Goal: Entertainment & Leisure: Consume media (video, audio)

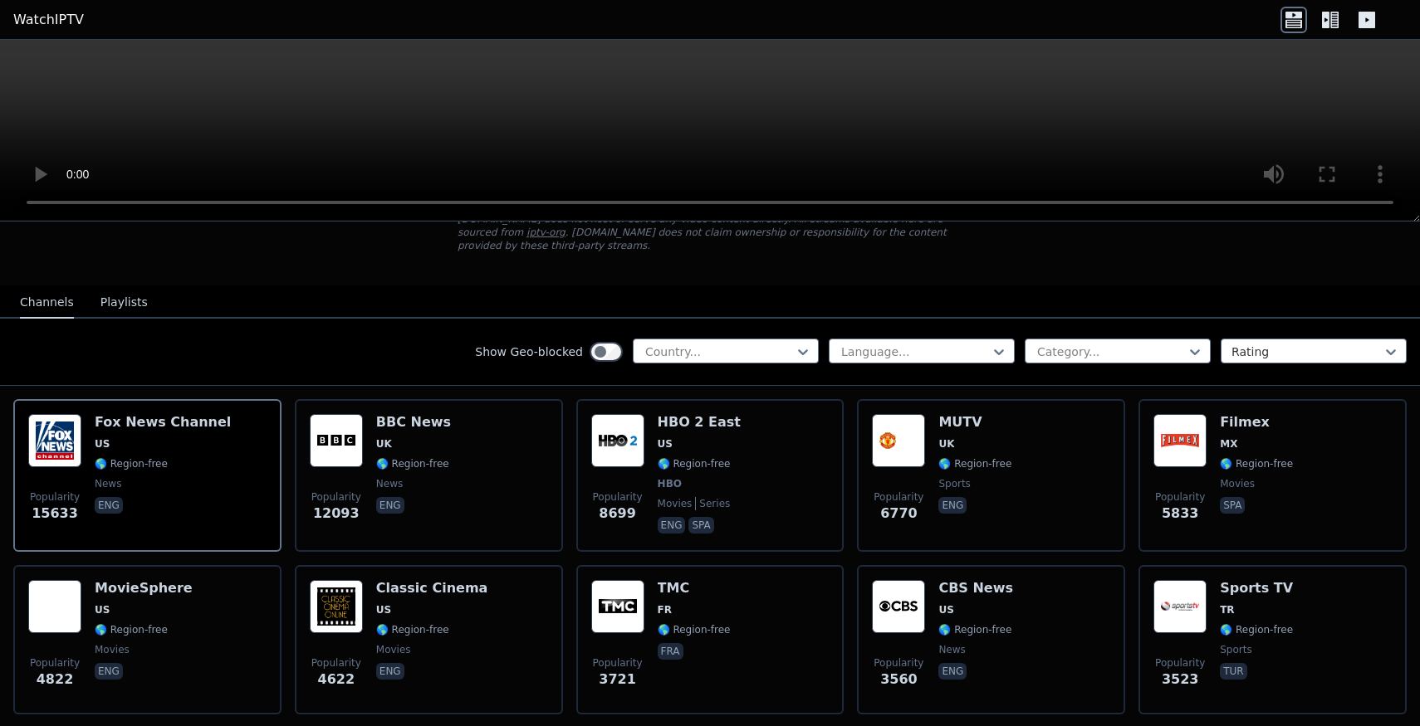
scroll to position [123, 0]
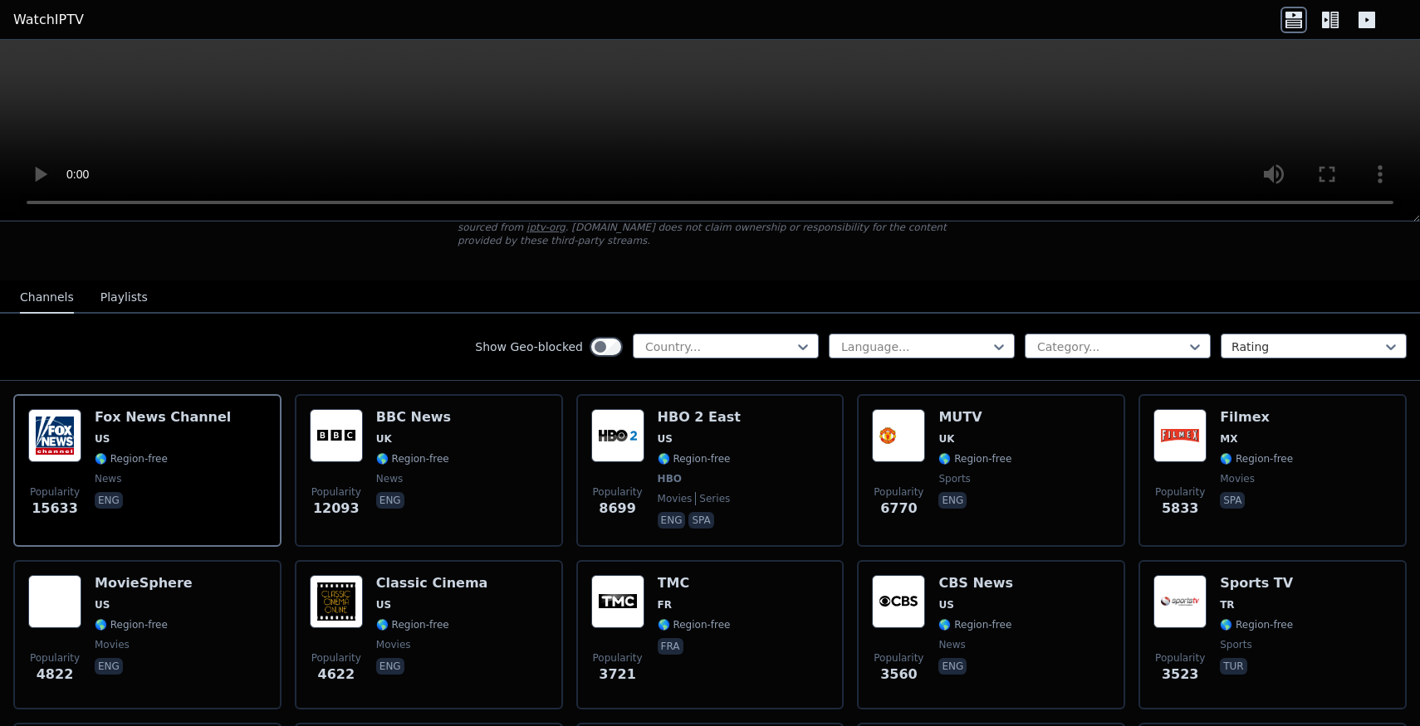
click at [119, 299] on button "Playlists" at bounding box center [123, 298] width 47 height 32
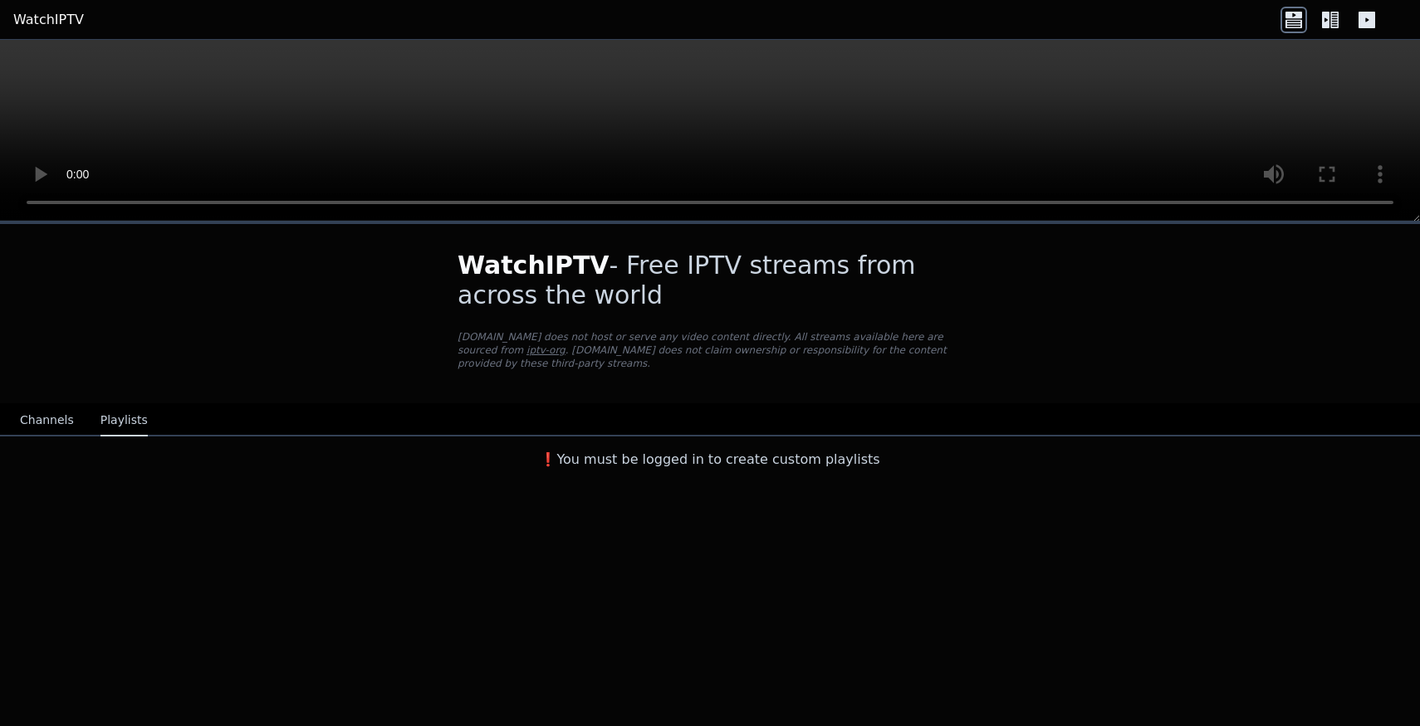
click at [47, 422] on button "Channels" at bounding box center [47, 421] width 54 height 32
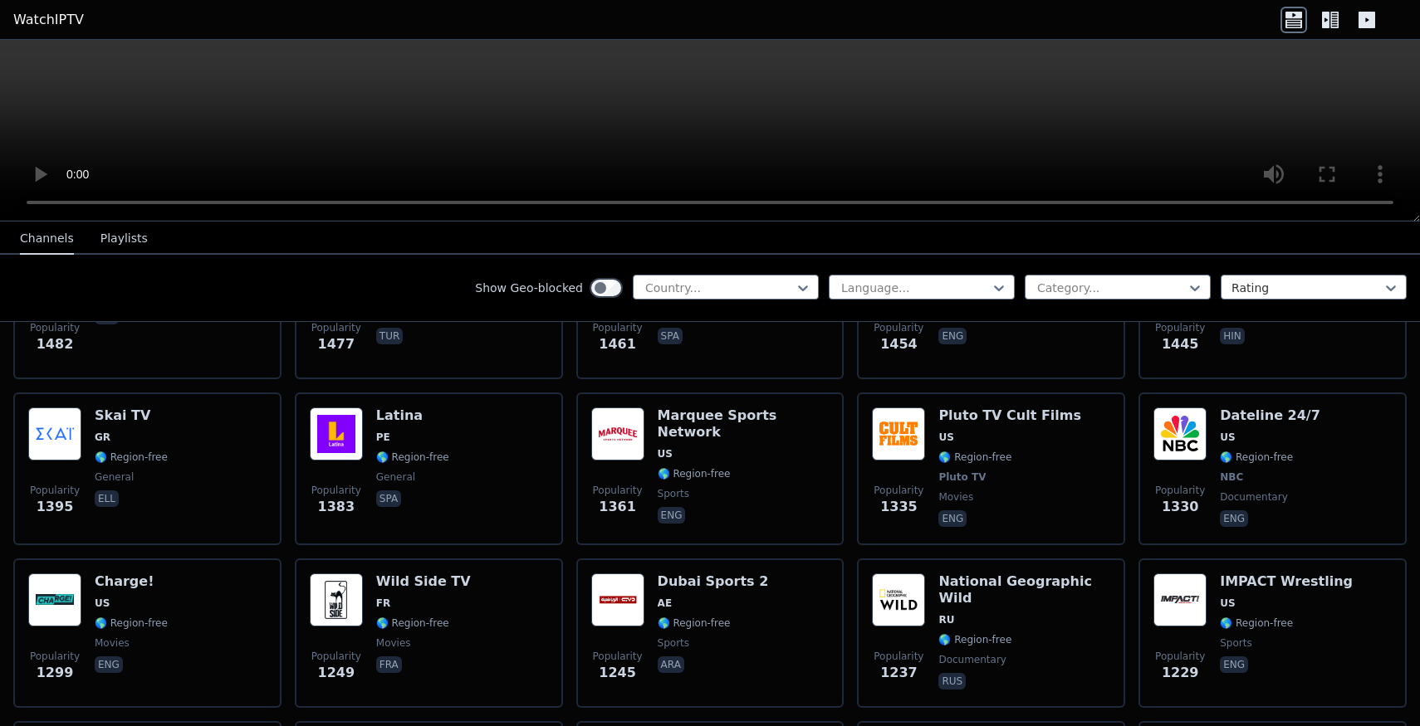
scroll to position [1896, 0]
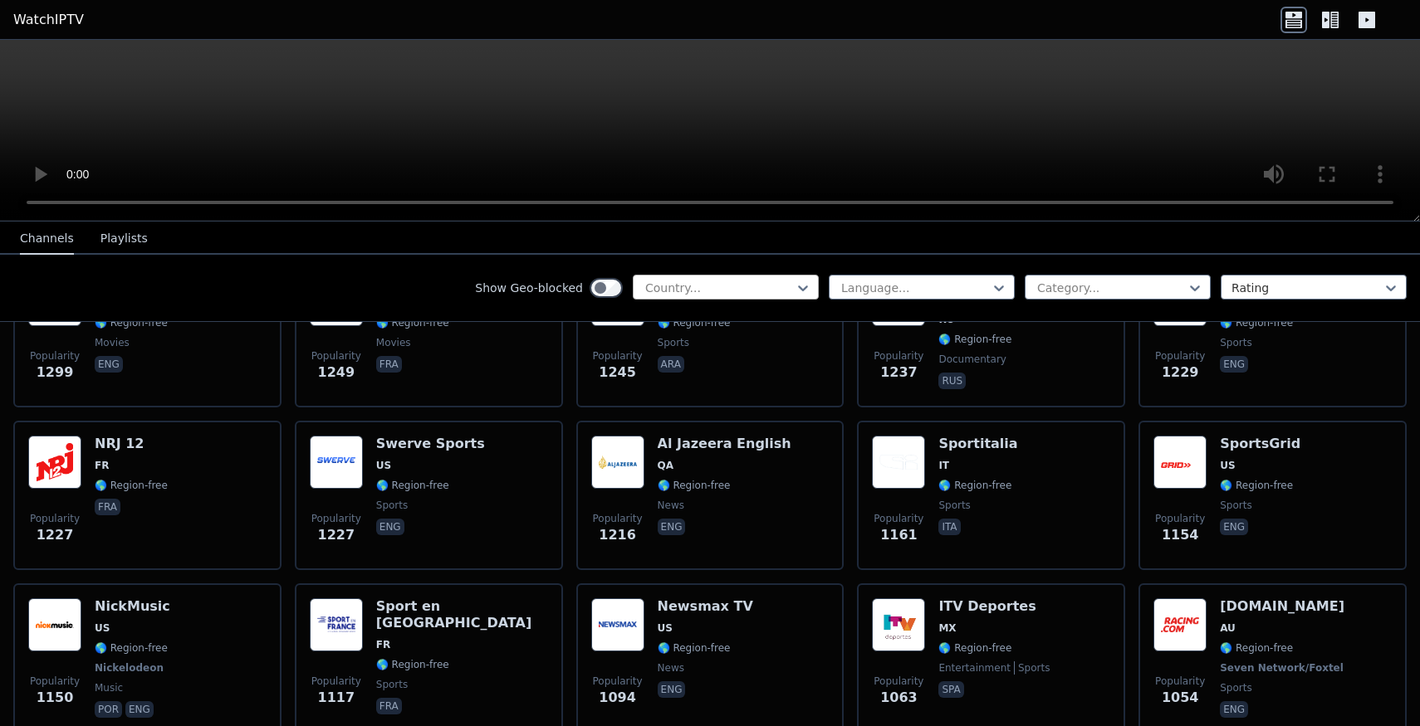
click at [773, 275] on div "Country..." at bounding box center [726, 287] width 186 height 25
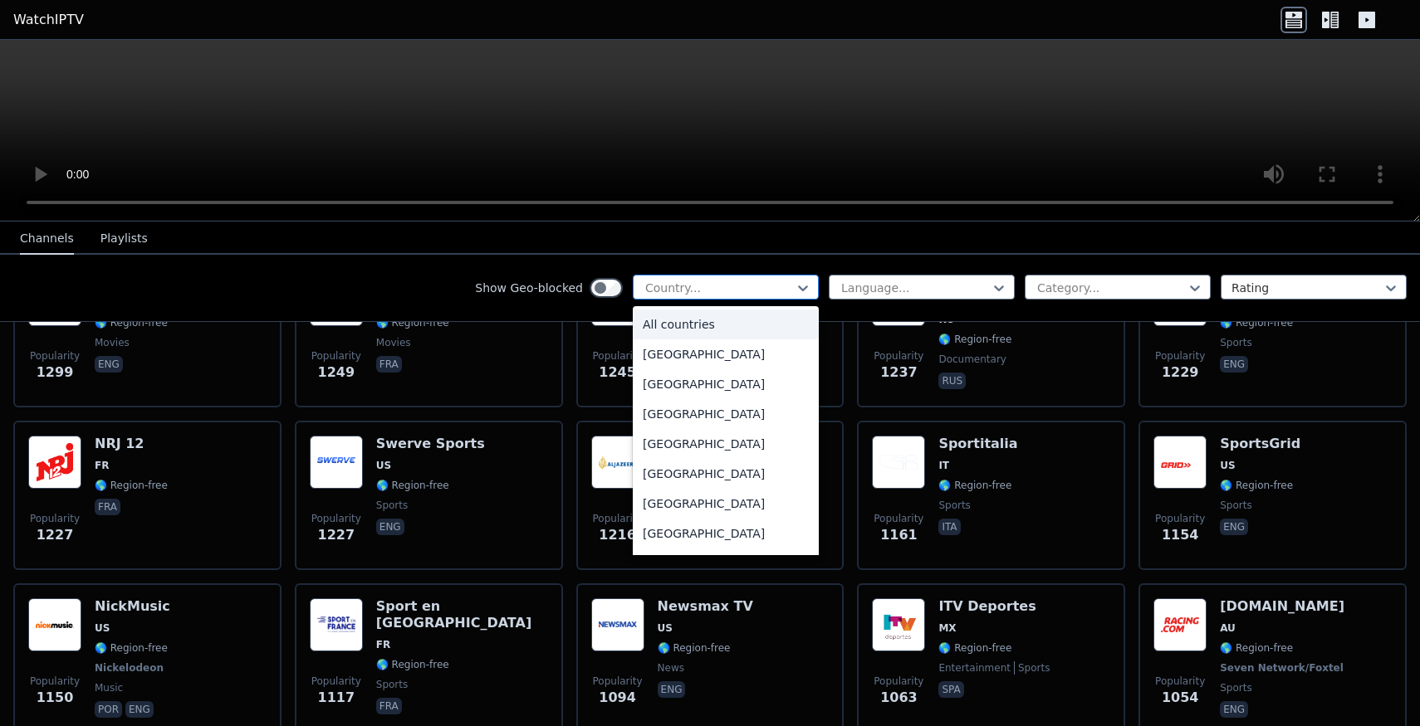
type input "*"
click at [677, 549] on div "[GEOGRAPHIC_DATA]" at bounding box center [726, 534] width 186 height 30
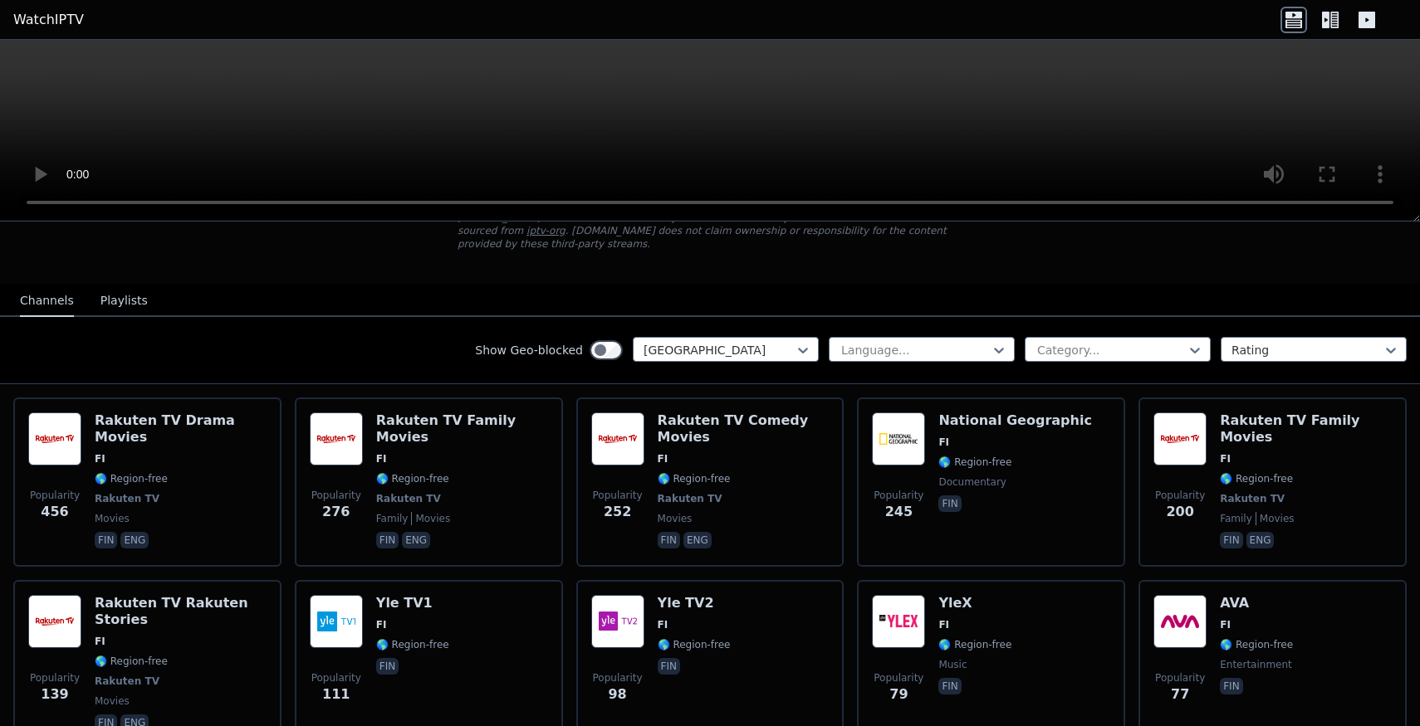
scroll to position [117, 0]
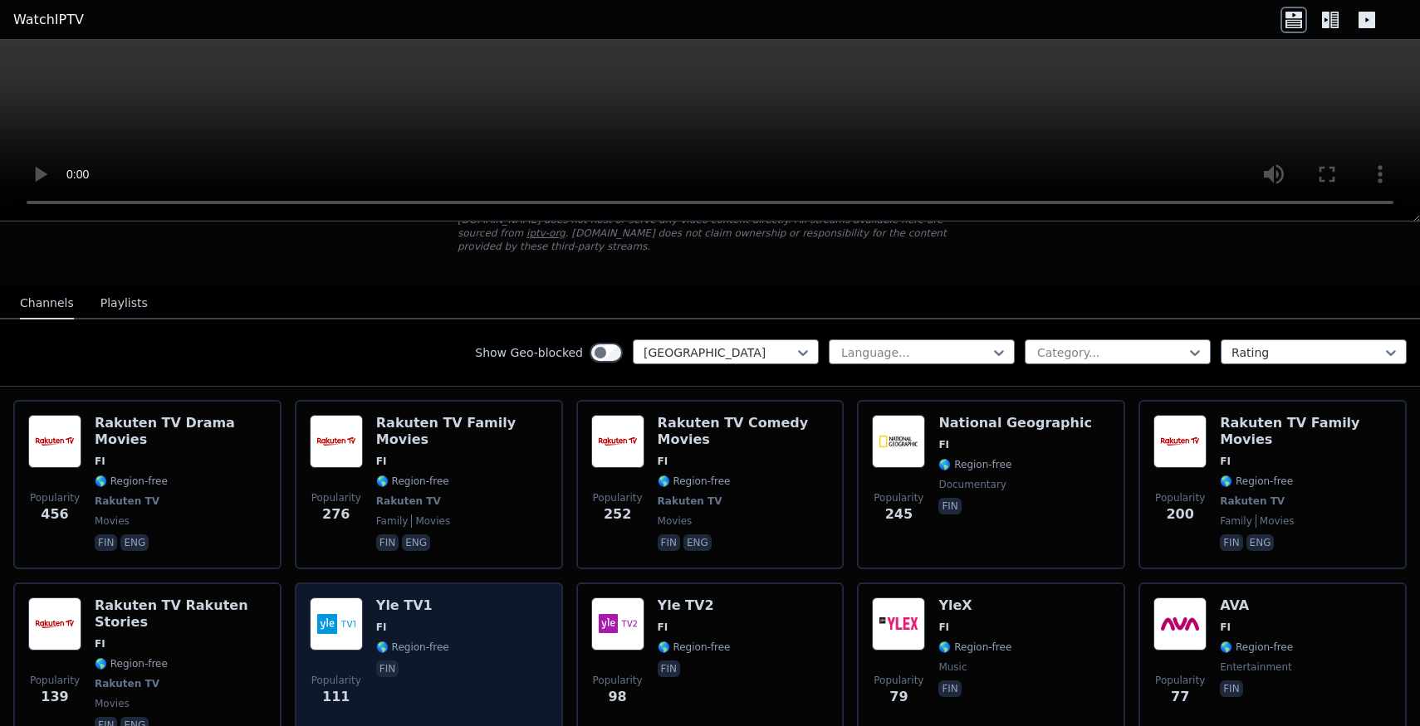
click at [525, 617] on div "Popularity 111 Yle TV1 FI 🌎 Region-free fin" at bounding box center [429, 667] width 238 height 139
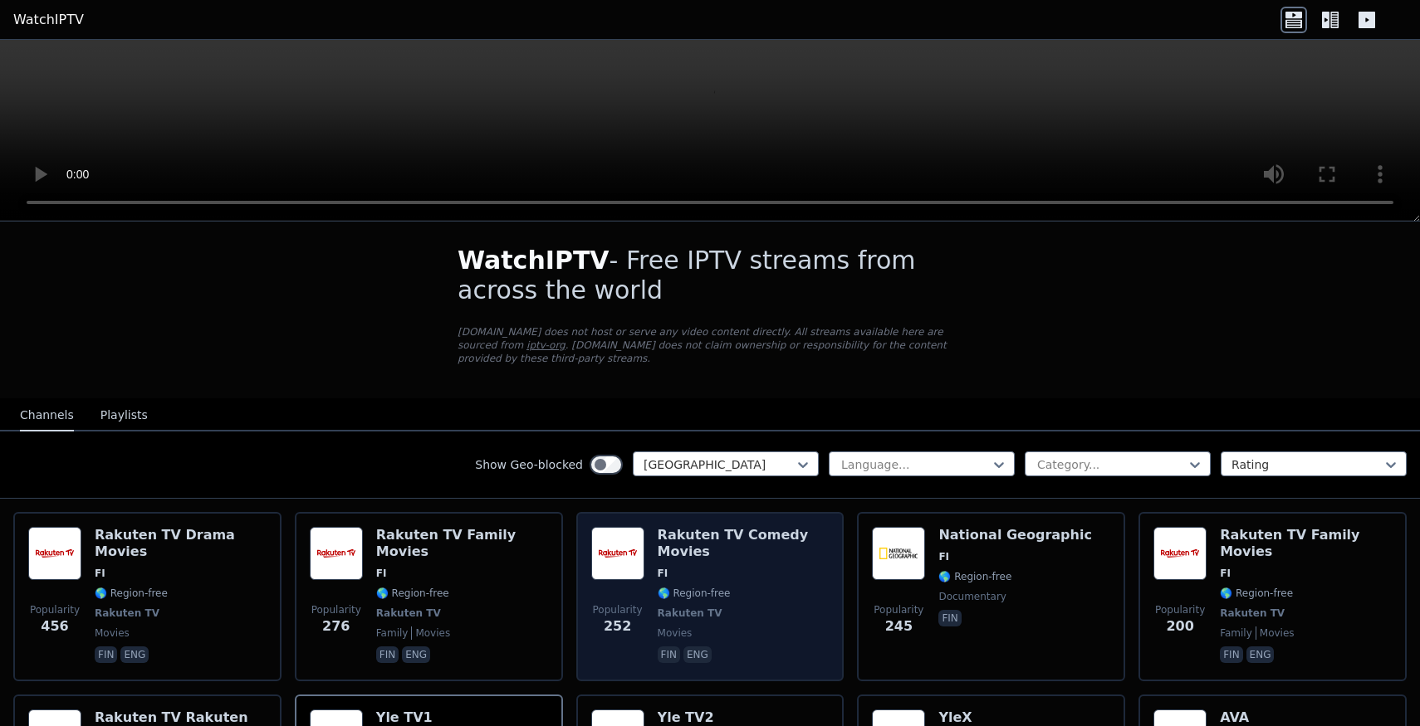
scroll to position [0, 0]
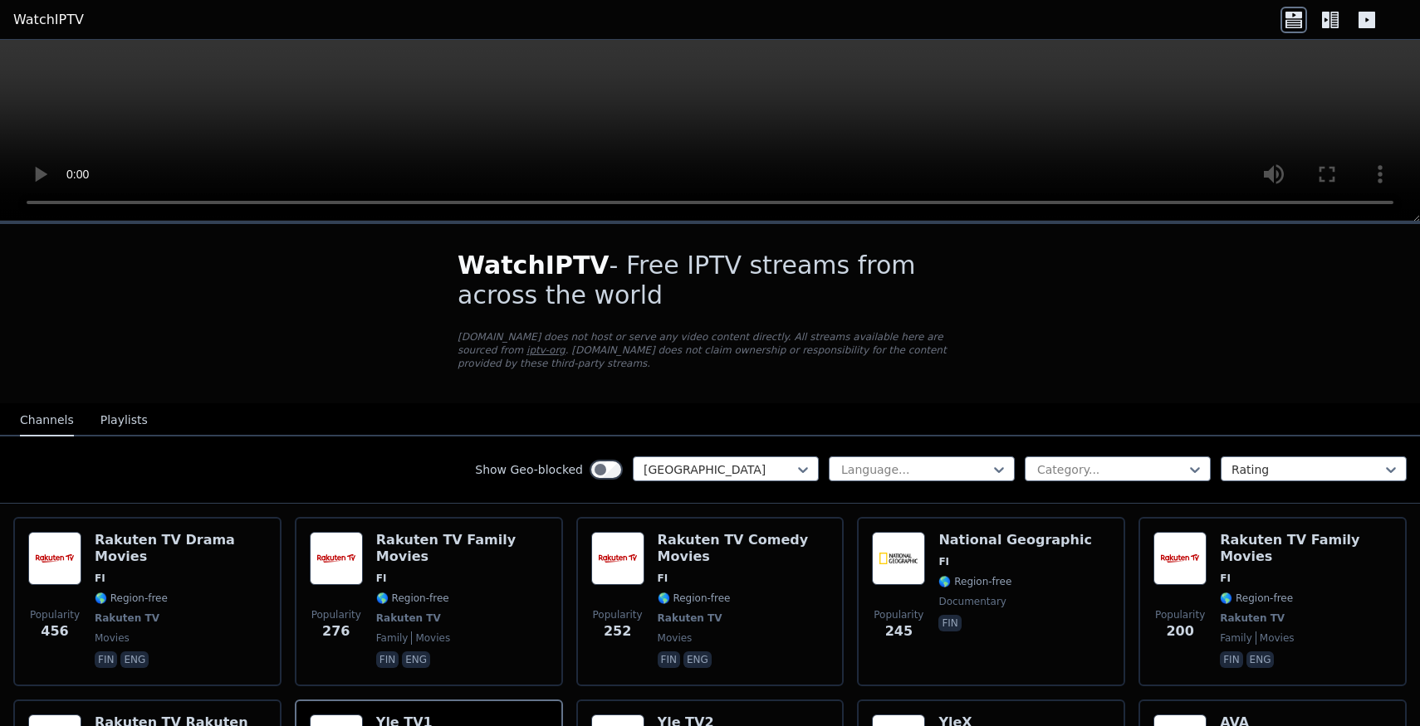
click at [134, 419] on button "Playlists" at bounding box center [123, 421] width 47 height 32
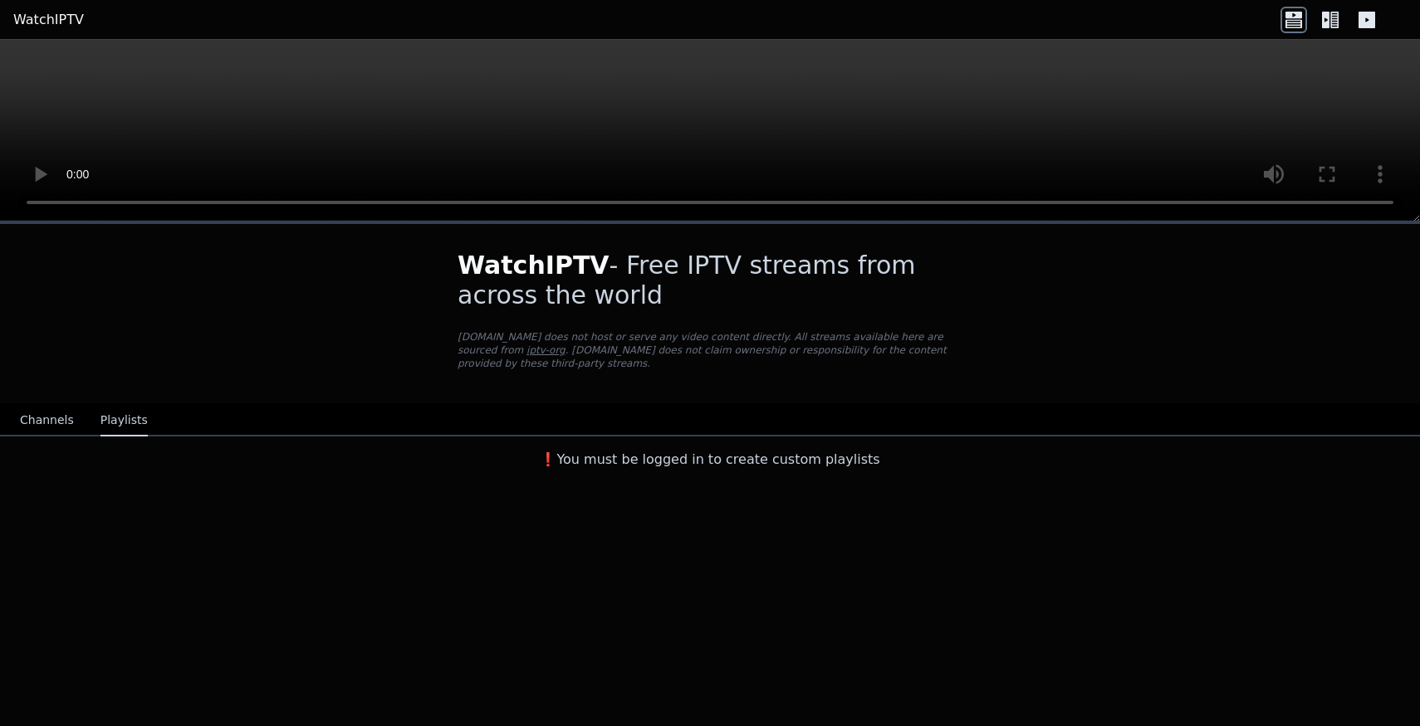
click at [653, 452] on h3 "❗️You must be logged in to create custom playlists" at bounding box center [710, 460] width 558 height 20
click at [41, 18] on link "WatchIPTV" at bounding box center [48, 20] width 71 height 20
click at [53, 421] on button "Channels" at bounding box center [47, 421] width 54 height 32
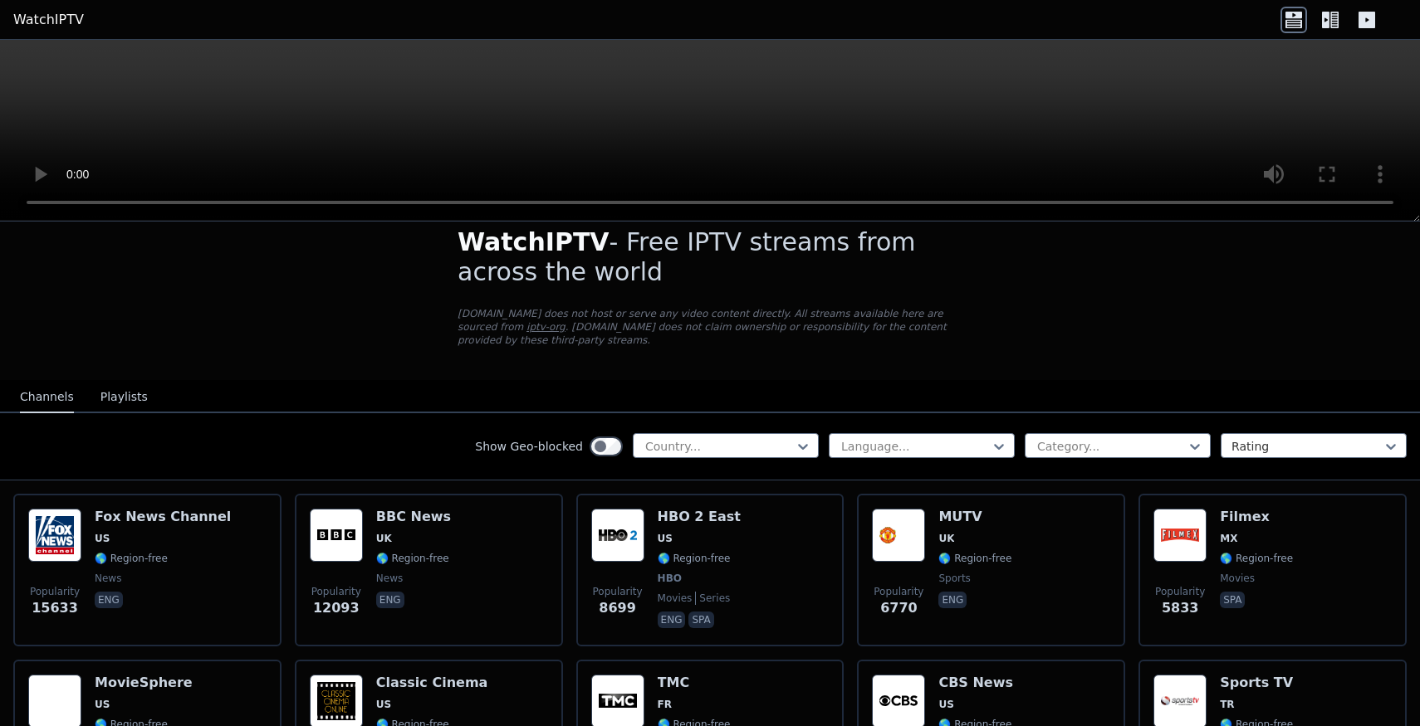
scroll to position [29, 0]
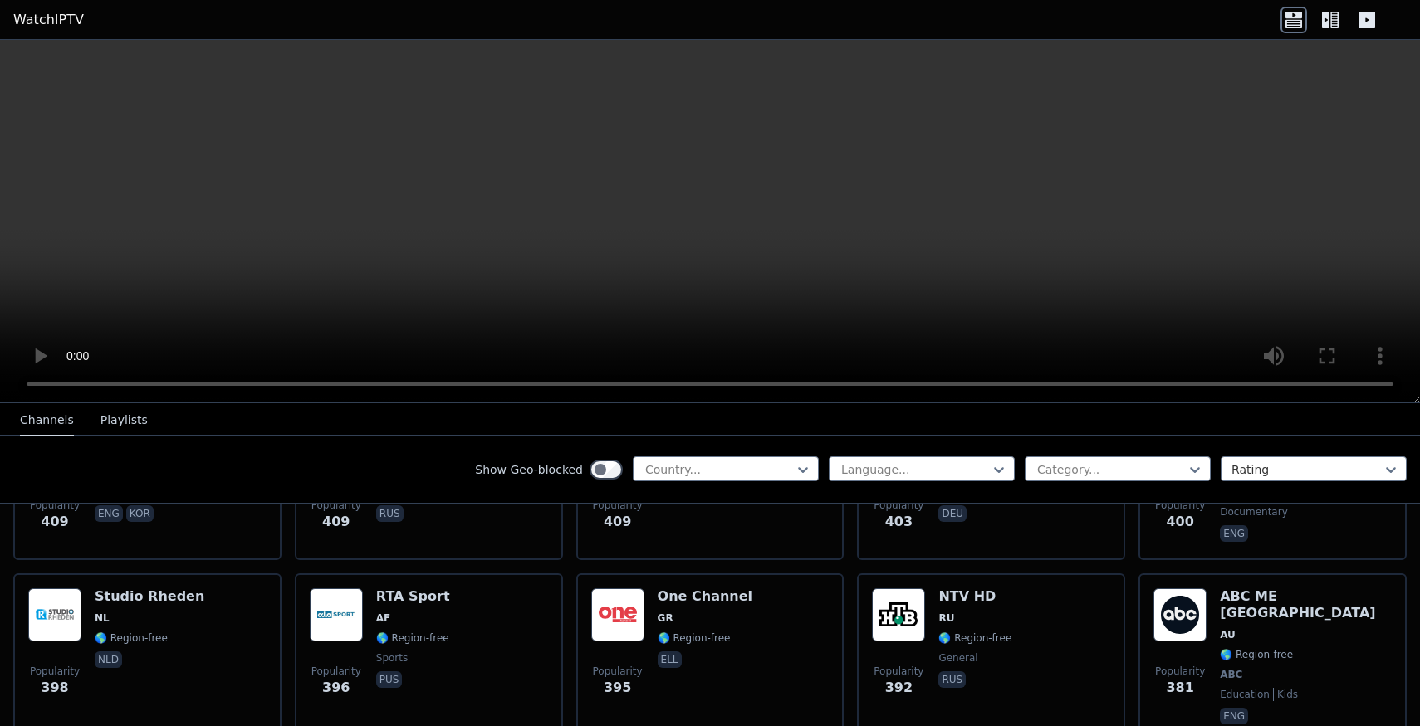
scroll to position [7795, 0]
click at [134, 413] on button "Playlists" at bounding box center [123, 421] width 47 height 32
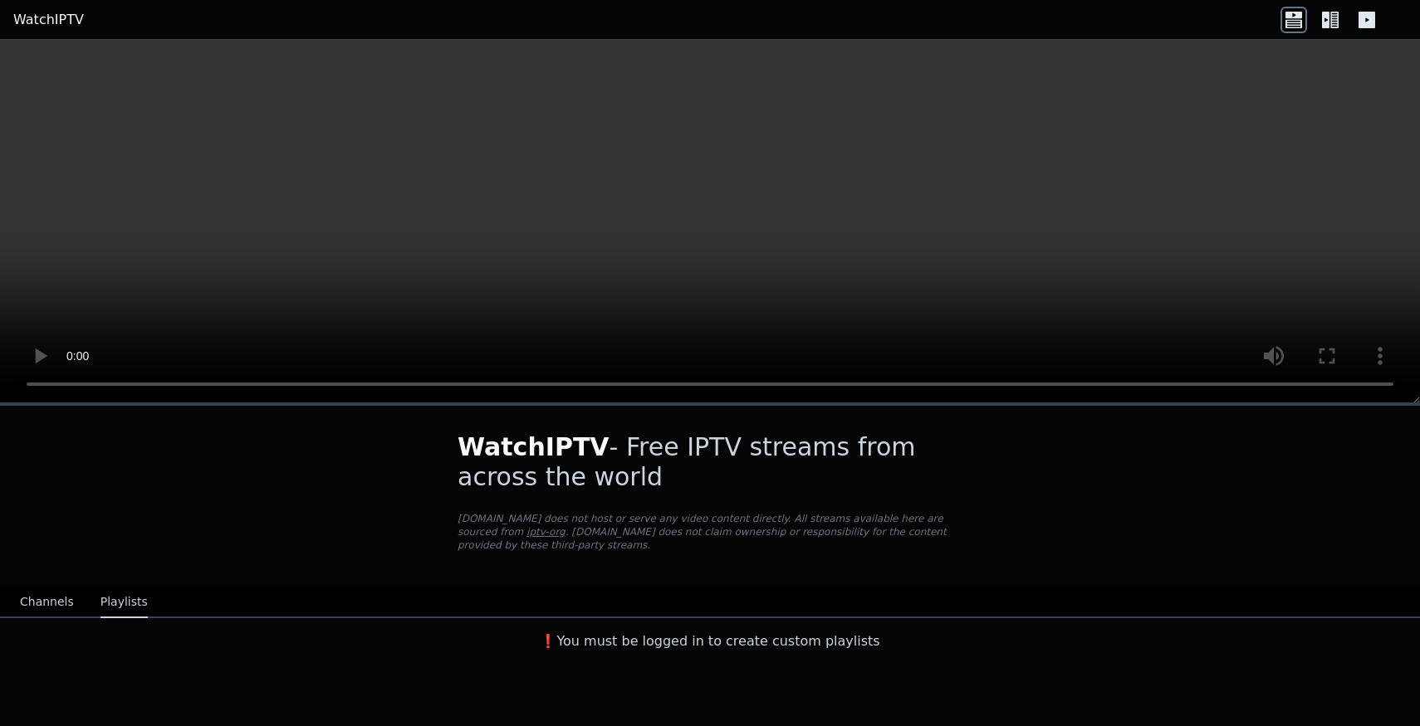
click at [36, 595] on button "Channels" at bounding box center [47, 603] width 54 height 32
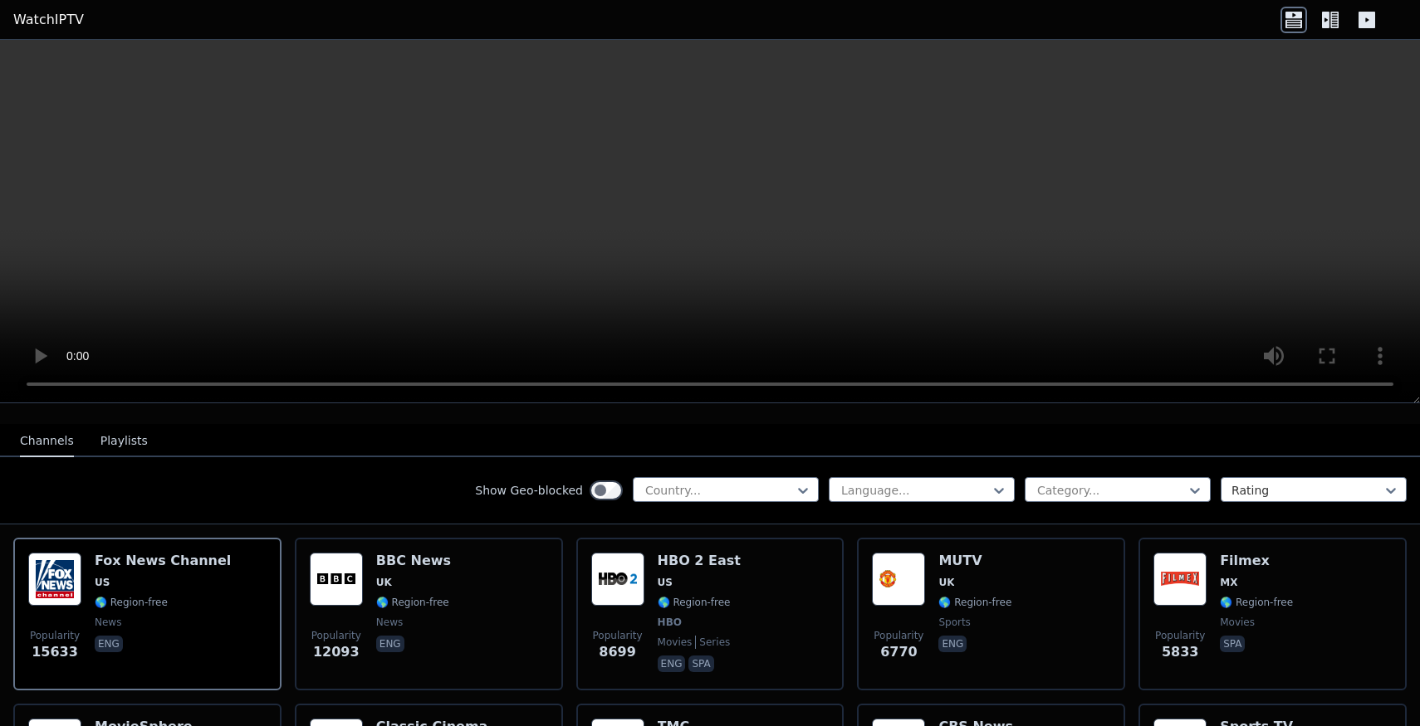
scroll to position [160, 0]
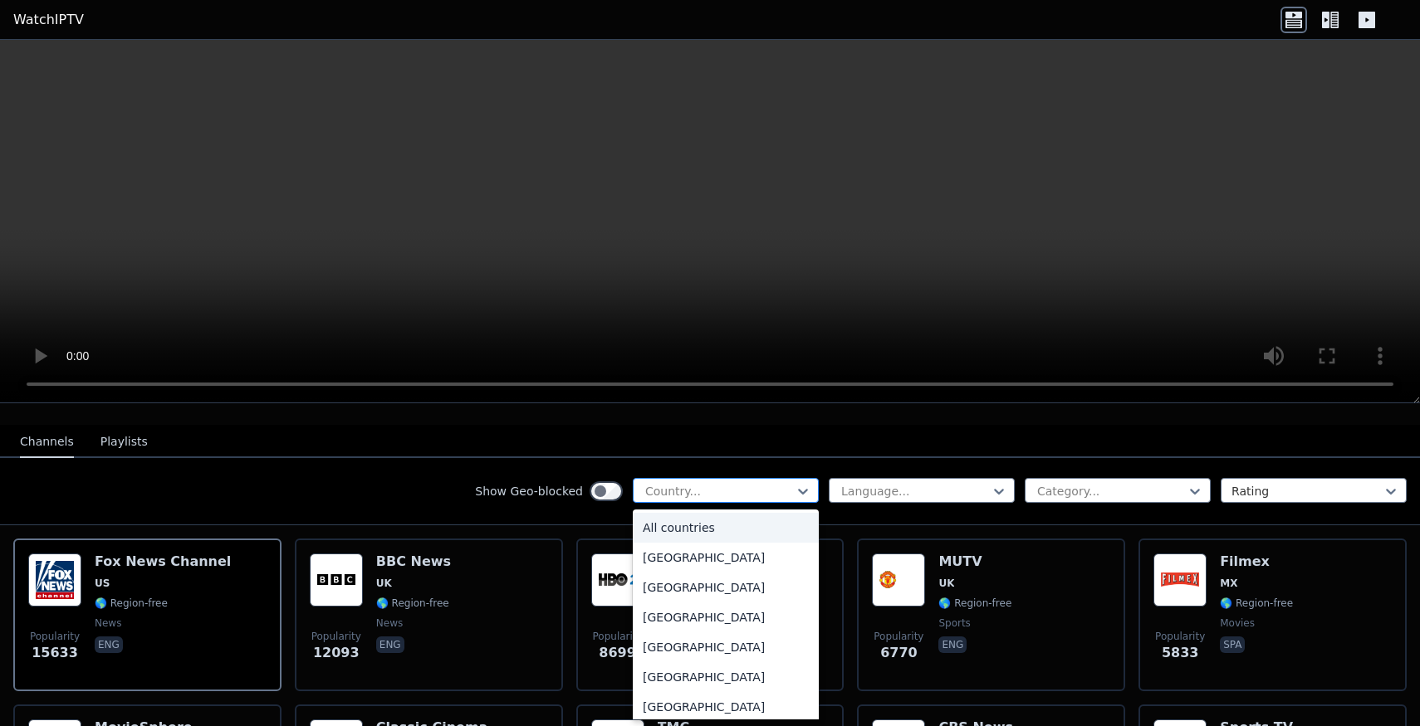
click at [714, 486] on div at bounding box center [718, 491] width 151 height 17
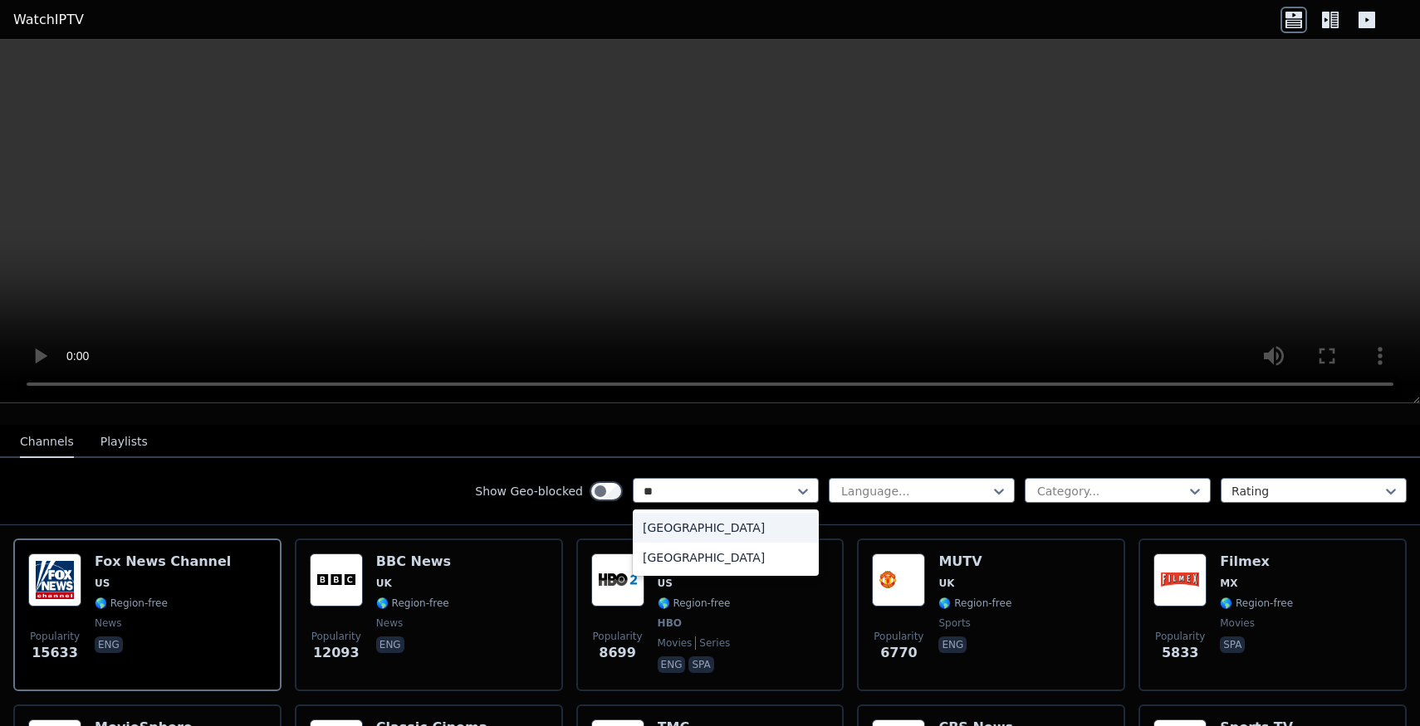
type input "***"
click at [714, 526] on div "[GEOGRAPHIC_DATA]" at bounding box center [726, 528] width 186 height 30
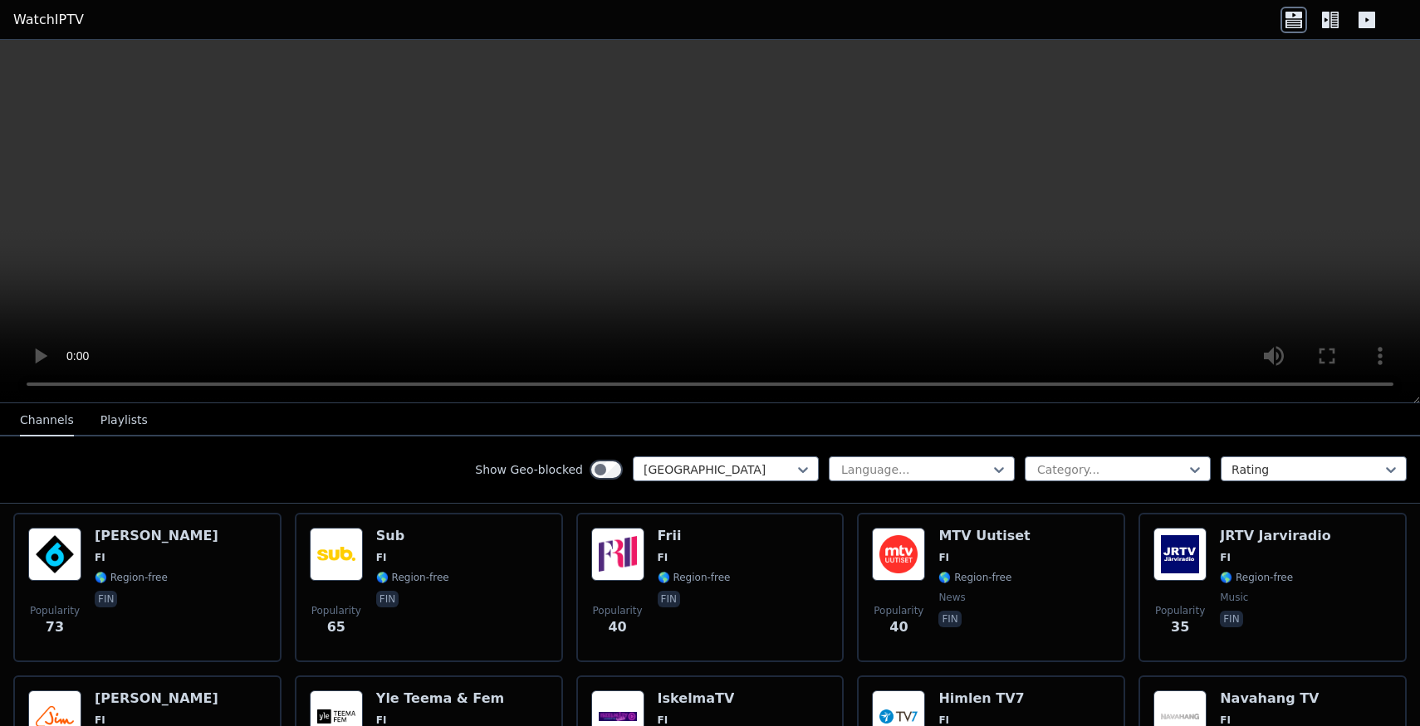
scroll to position [585, 0]
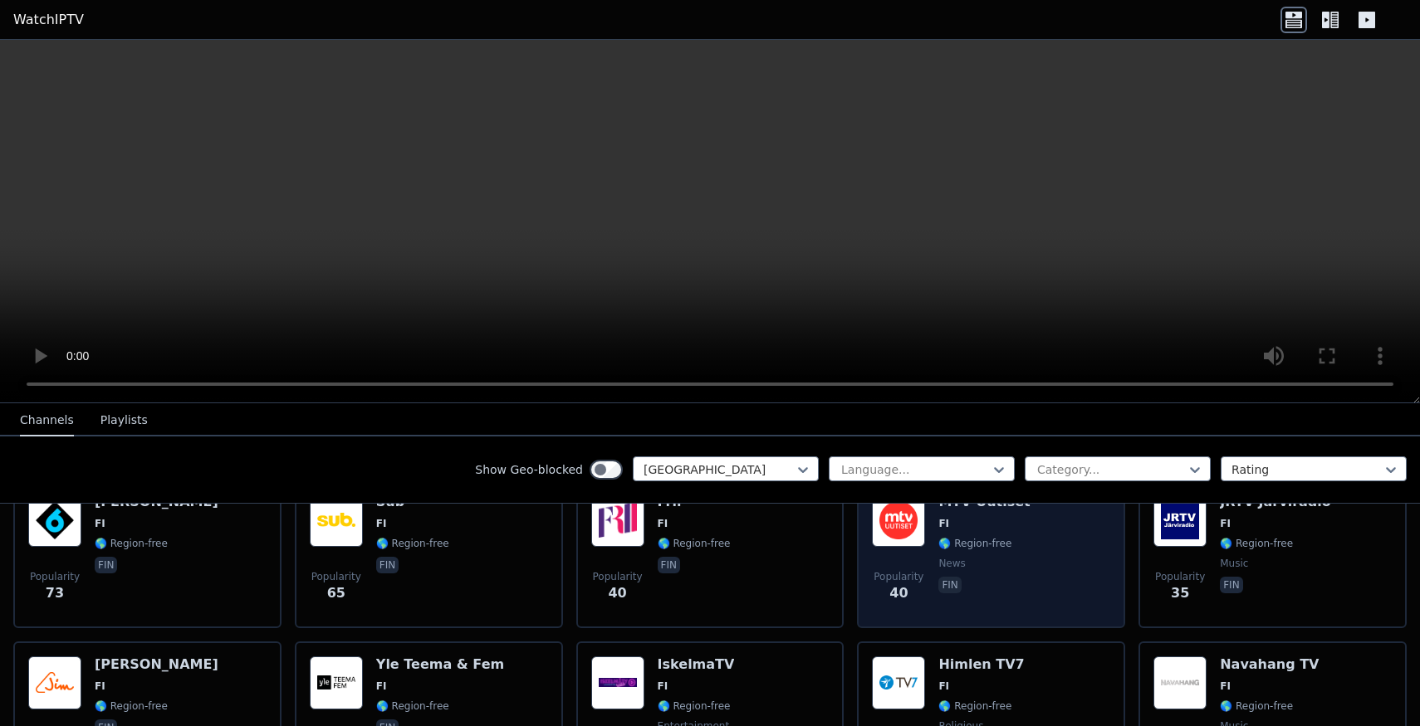
click at [1066, 574] on div "Popularity 40 MTV Uutiset FI 🌎 Region-free news fin" at bounding box center [991, 554] width 238 height 120
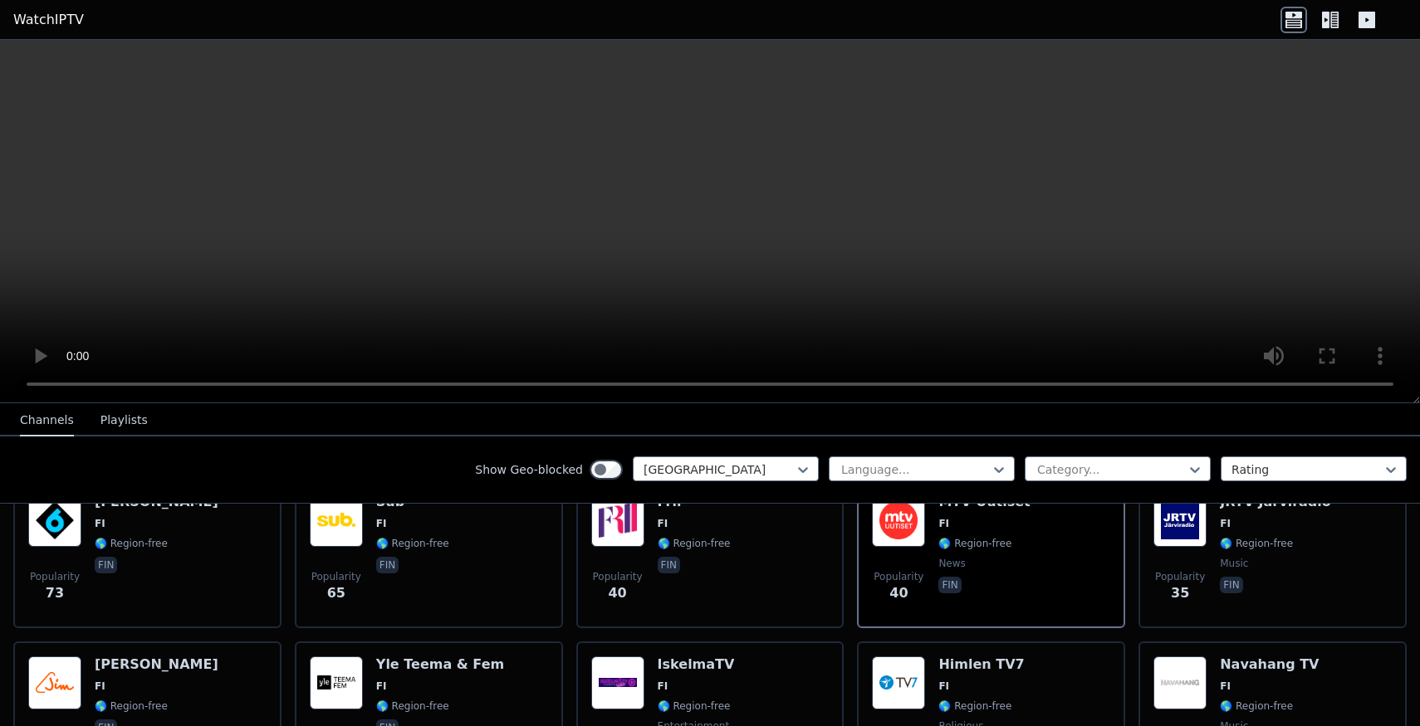
click at [796, 270] on video at bounding box center [710, 222] width 1420 height 364
click at [745, 467] on div at bounding box center [718, 470] width 151 height 17
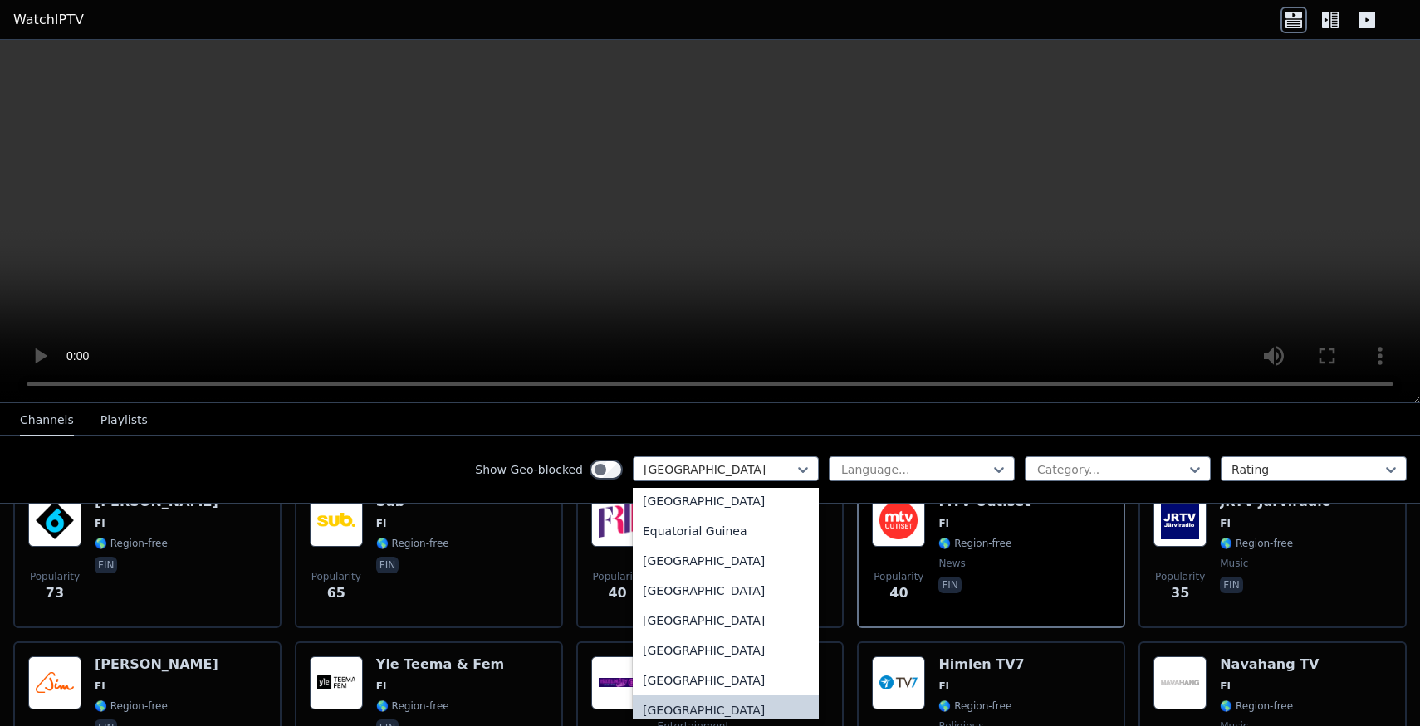
scroll to position [1676, 0]
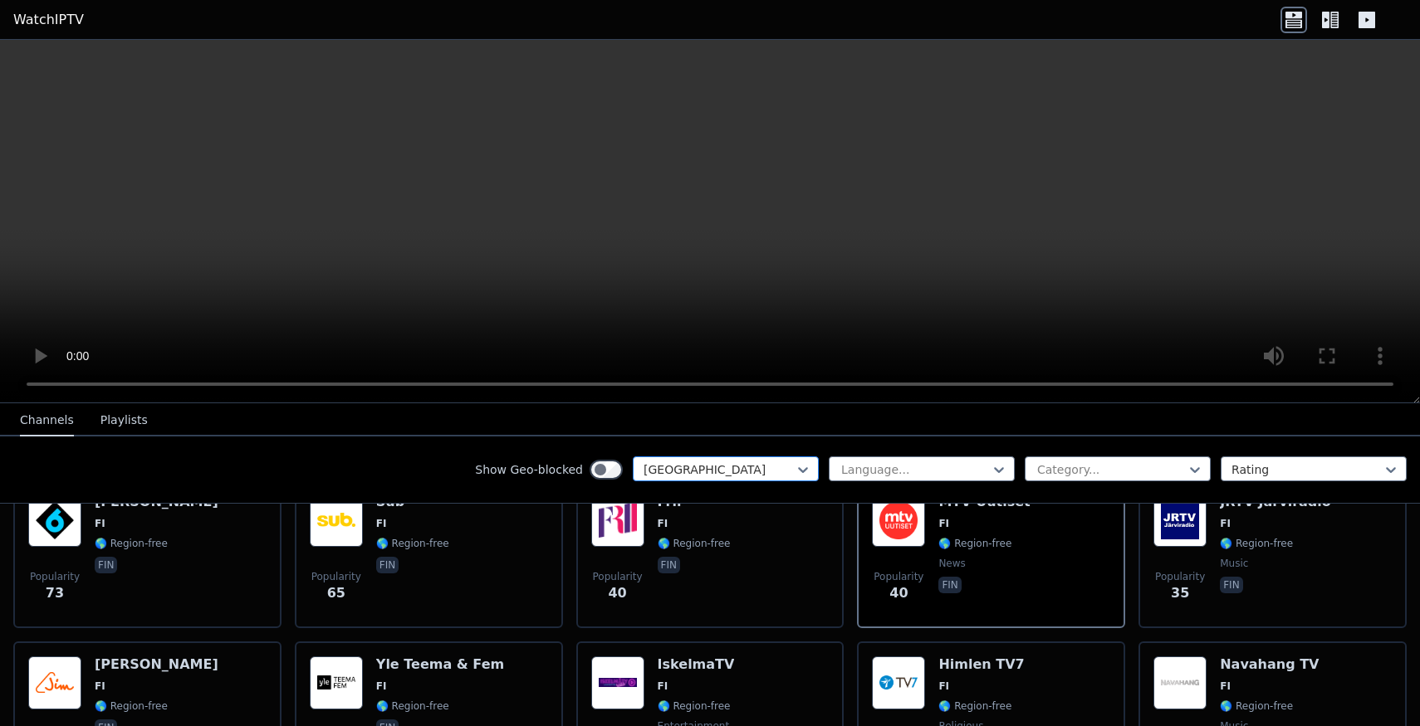
click at [720, 462] on div at bounding box center [718, 470] width 151 height 17
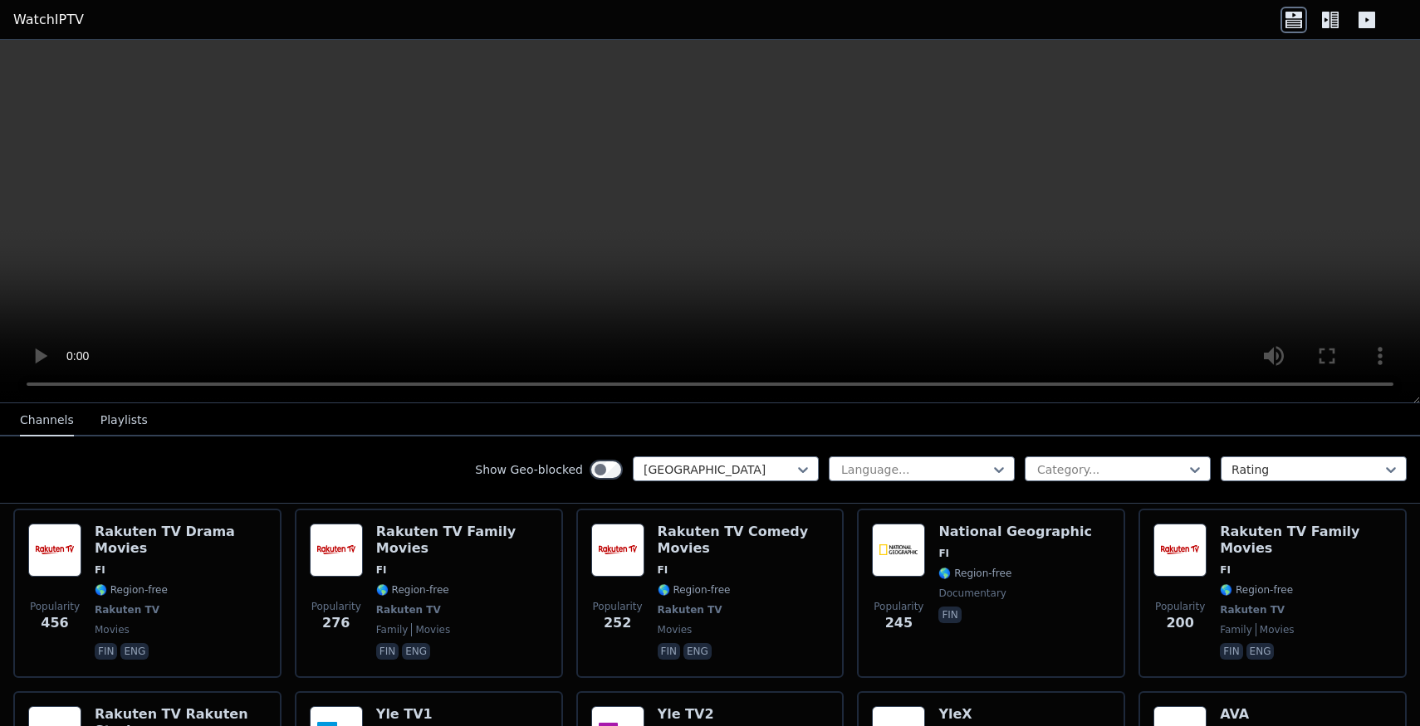
scroll to position [320, 0]
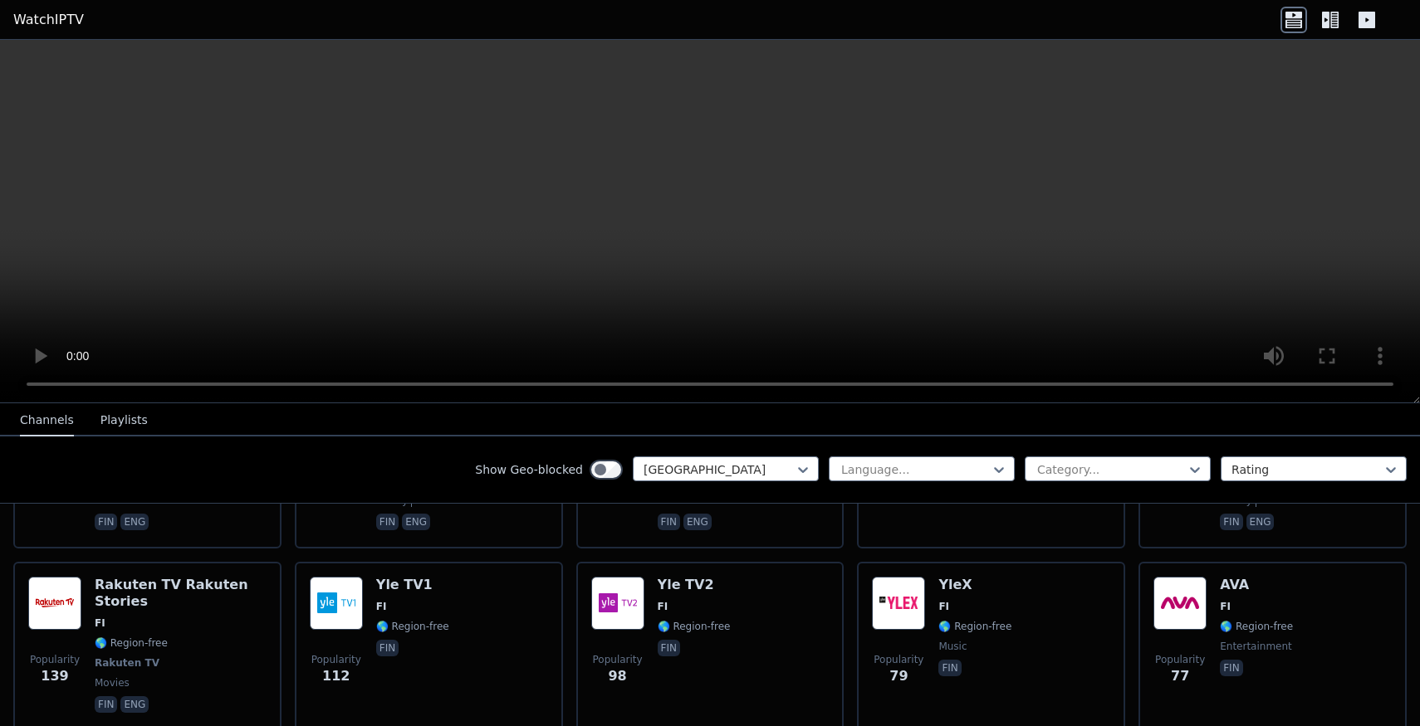
click at [654, 450] on div "Show Geo-blocked option [GEOGRAPHIC_DATA], selected. Select is focused ,type to…" at bounding box center [710, 470] width 1420 height 67
click at [674, 466] on div at bounding box center [718, 470] width 151 height 17
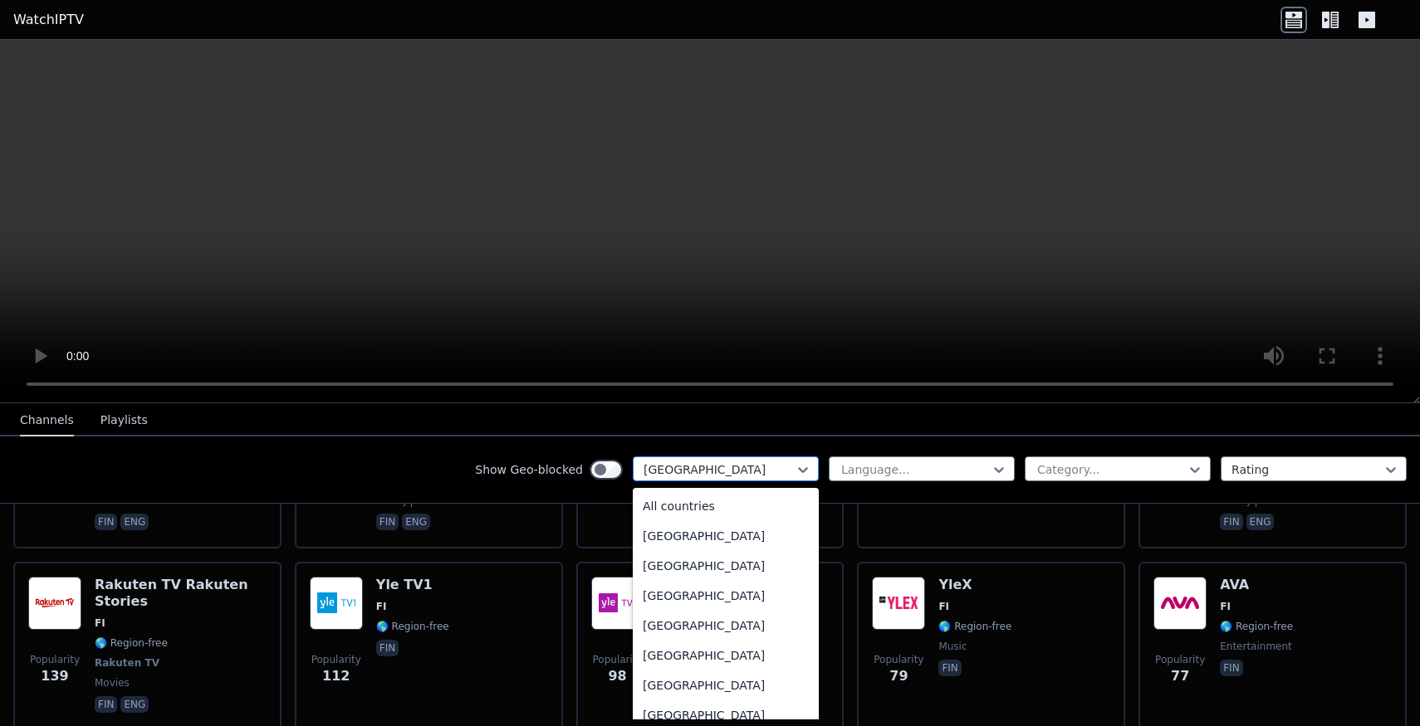
click at [674, 466] on div at bounding box center [718, 470] width 151 height 17
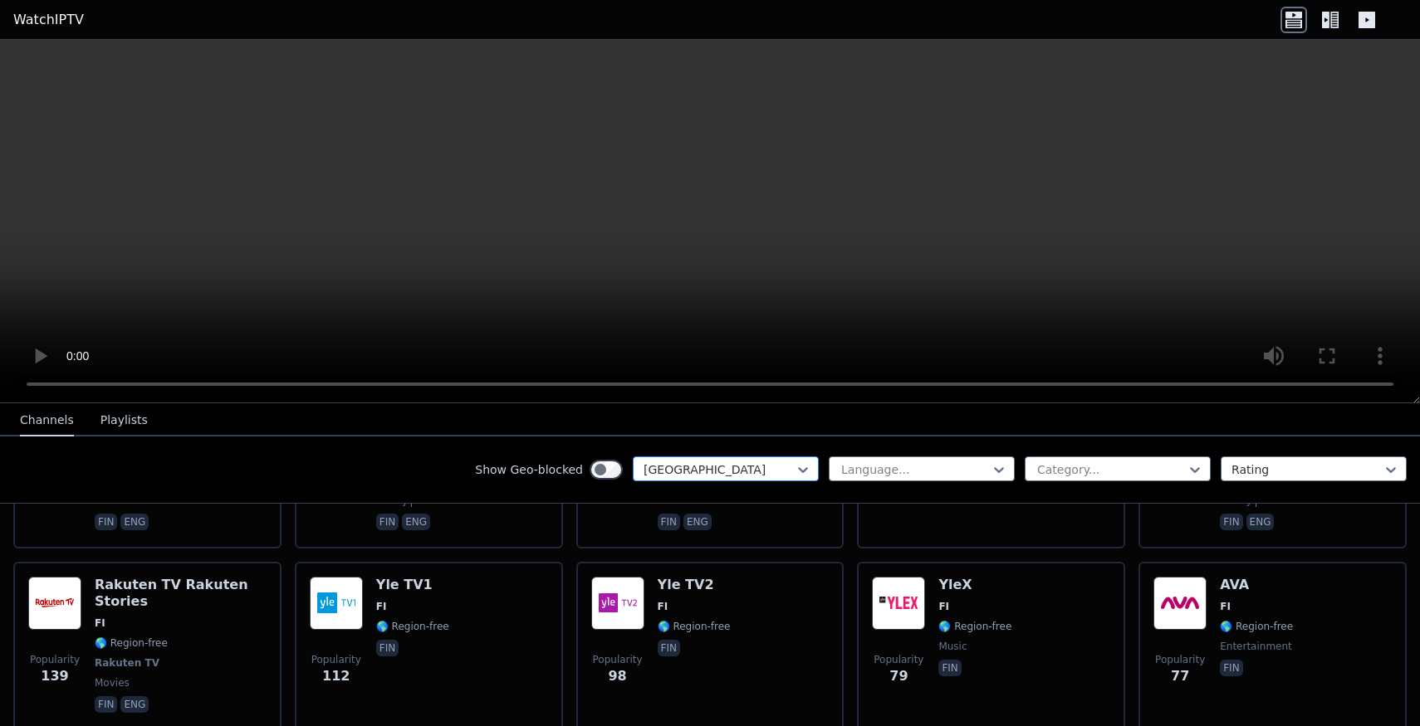
click at [674, 466] on div at bounding box center [718, 470] width 151 height 17
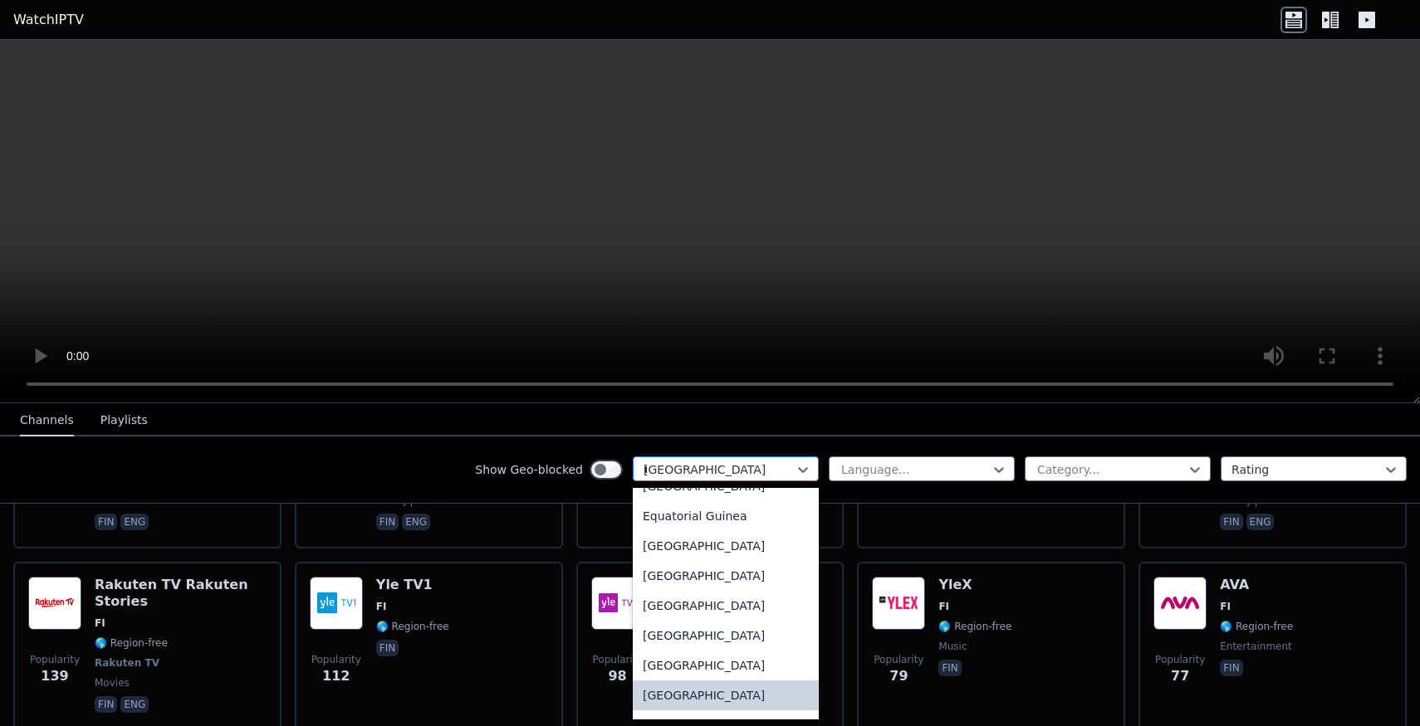
scroll to position [541, 0]
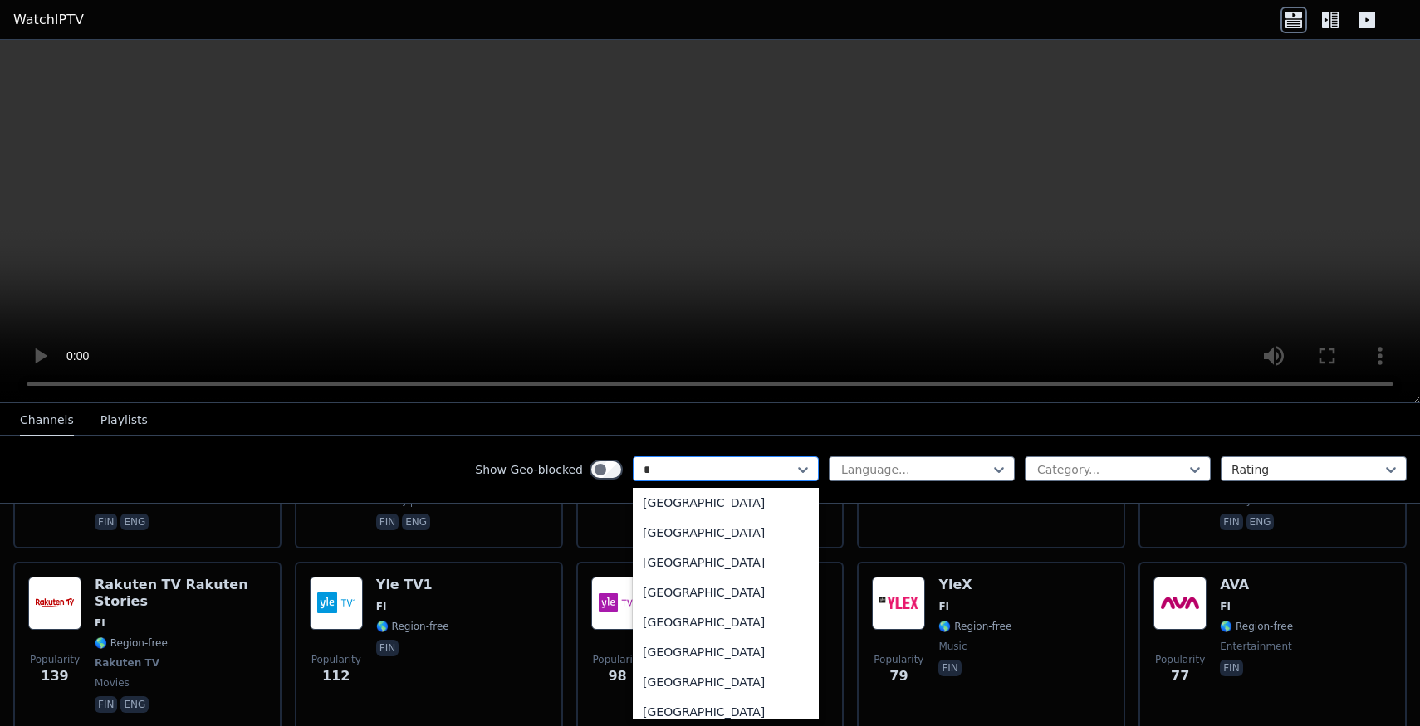
type input "**"
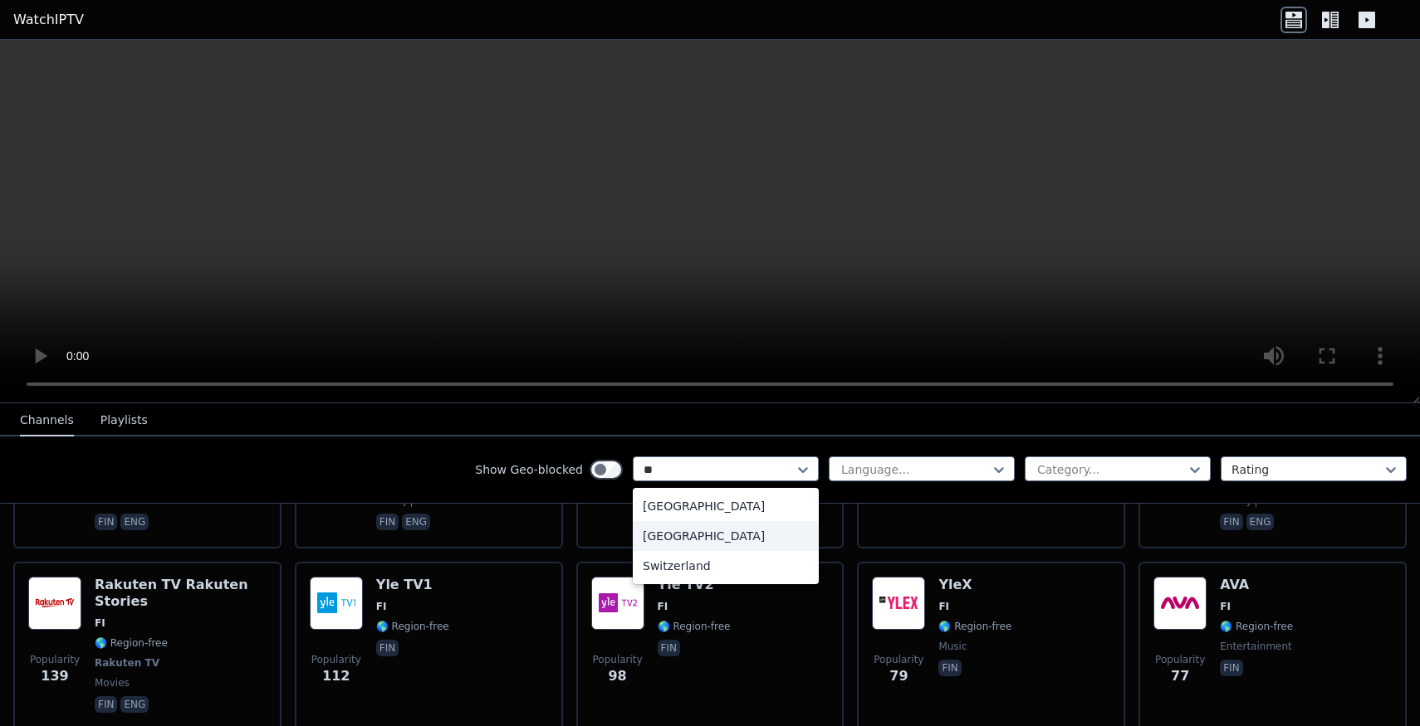
click at [688, 527] on div "[GEOGRAPHIC_DATA]" at bounding box center [726, 536] width 186 height 30
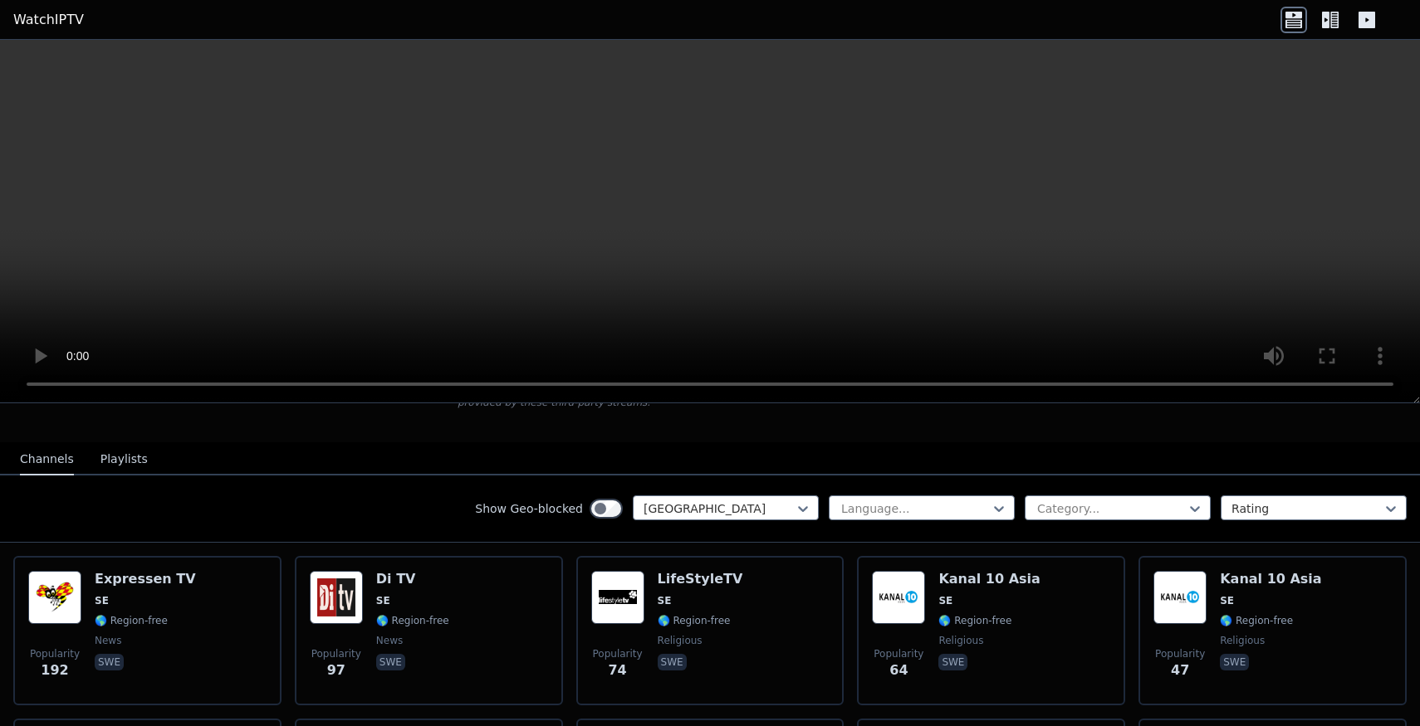
scroll to position [202, 0]
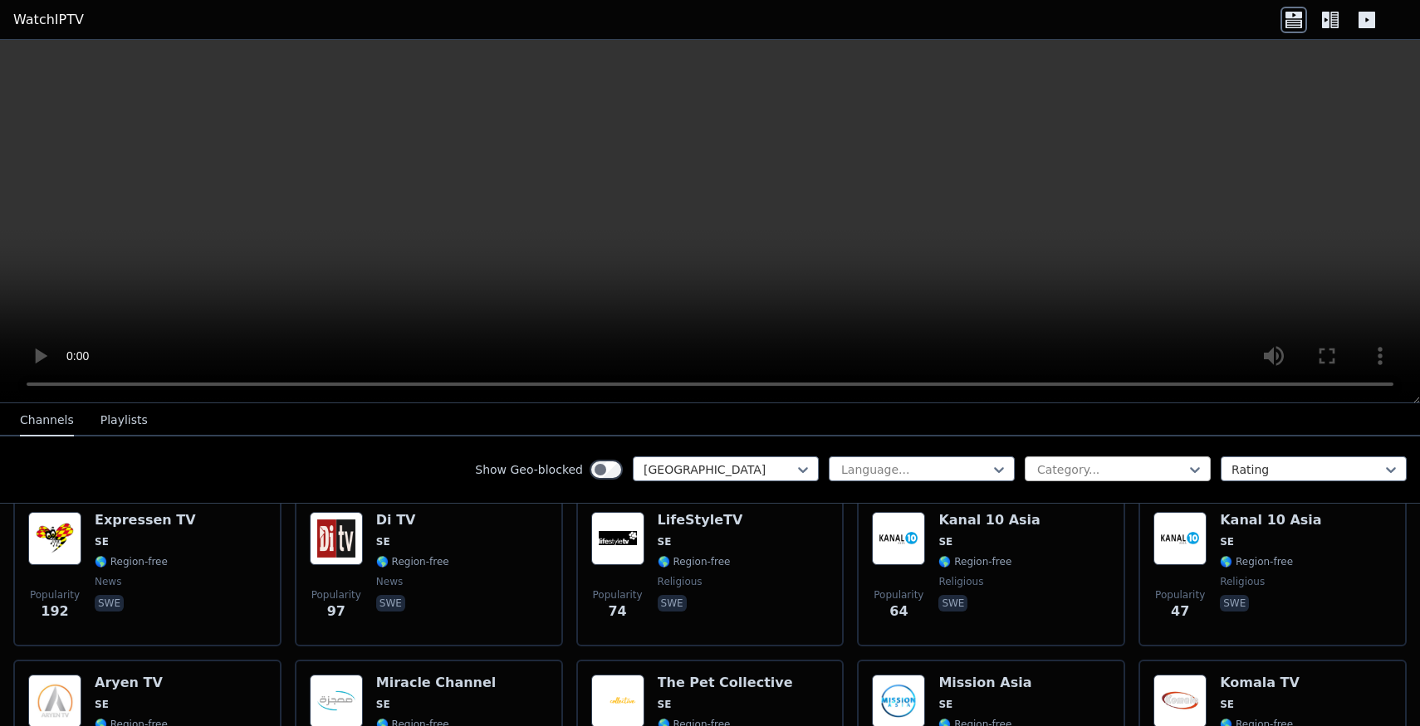
click at [1034, 464] on div "Category..." at bounding box center [1117, 469] width 186 height 25
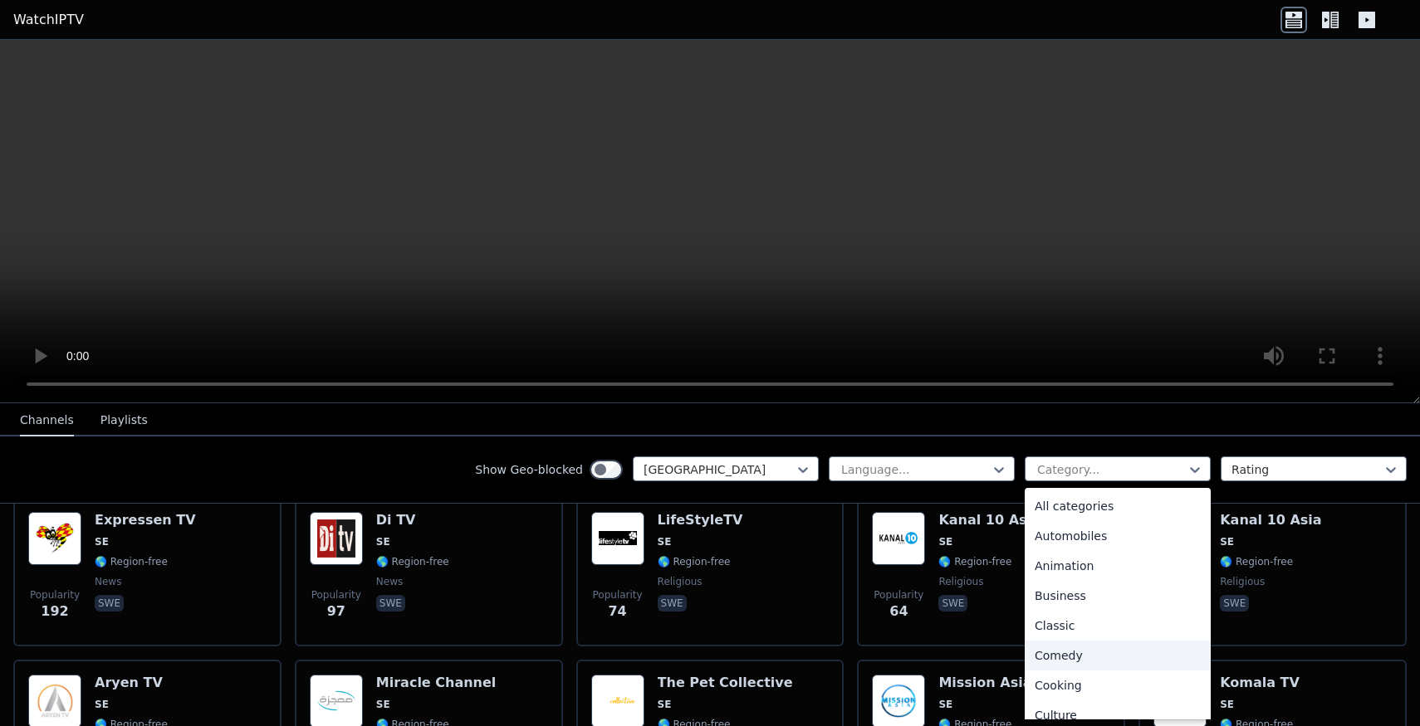
click at [1095, 651] on div "Comedy" at bounding box center [1117, 656] width 186 height 30
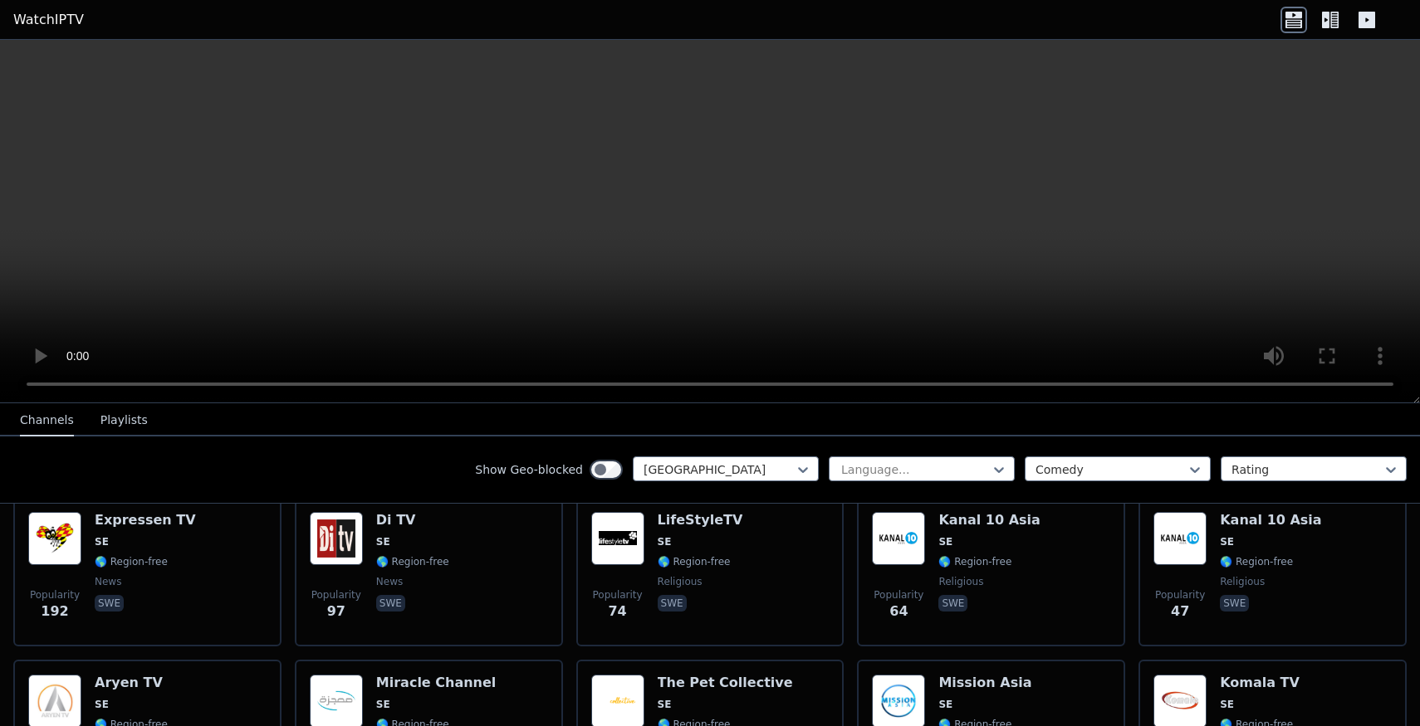
scroll to position [42, 0]
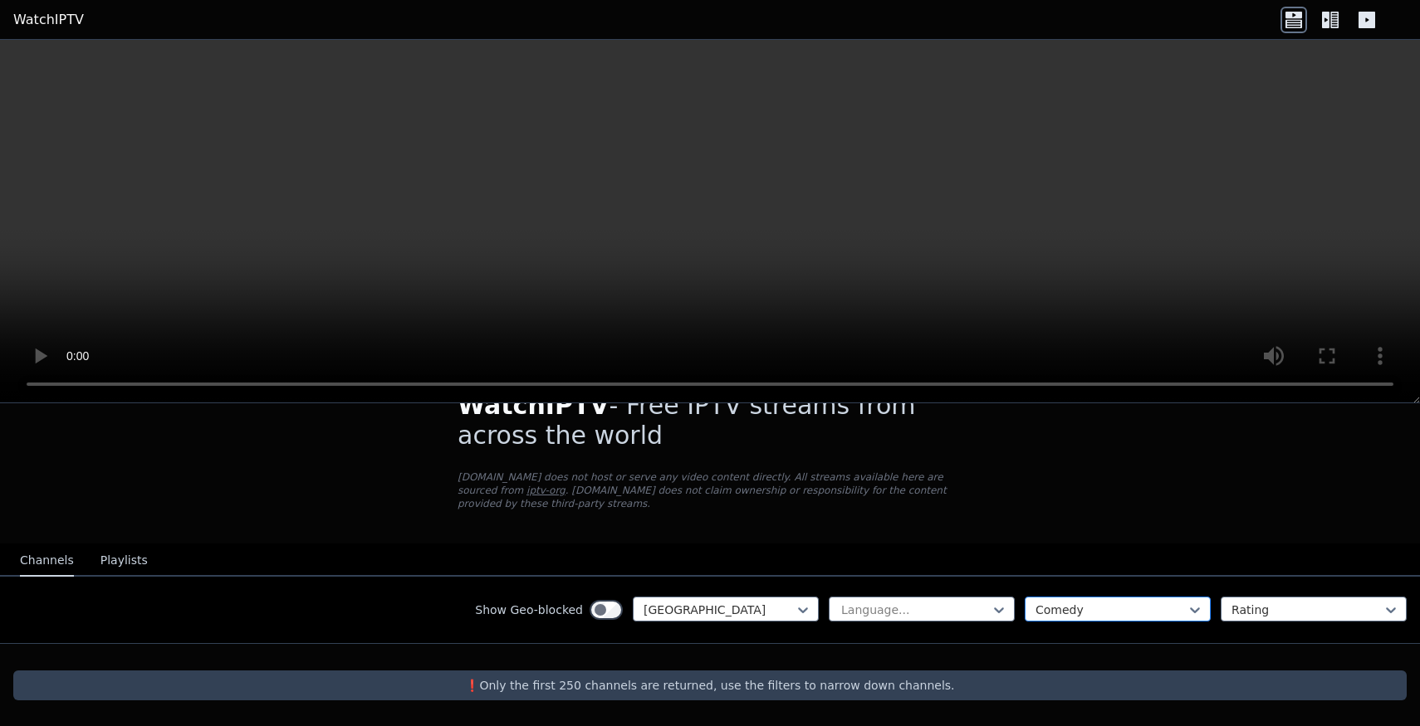
click at [1051, 608] on div "option Comedy, selected. Comedy" at bounding box center [1117, 609] width 186 height 25
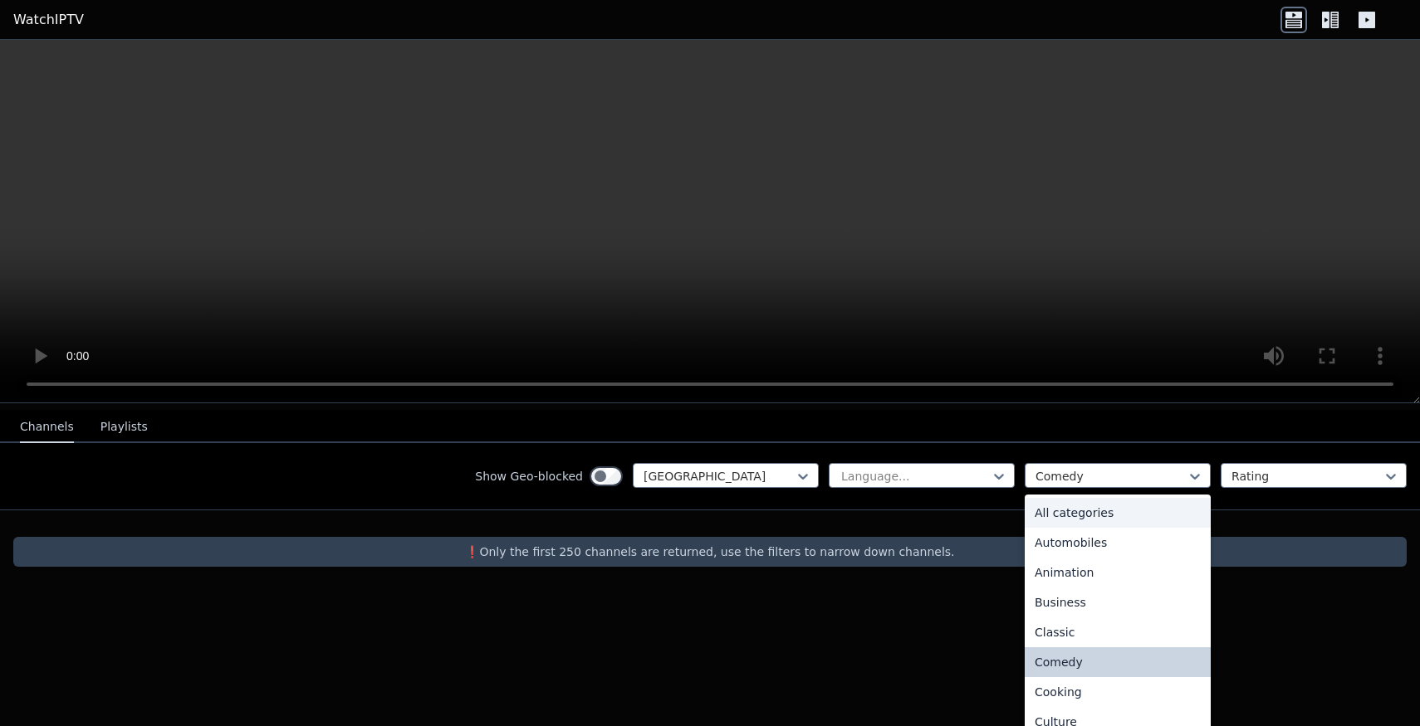
click at [1077, 513] on div "All categories" at bounding box center [1117, 513] width 186 height 30
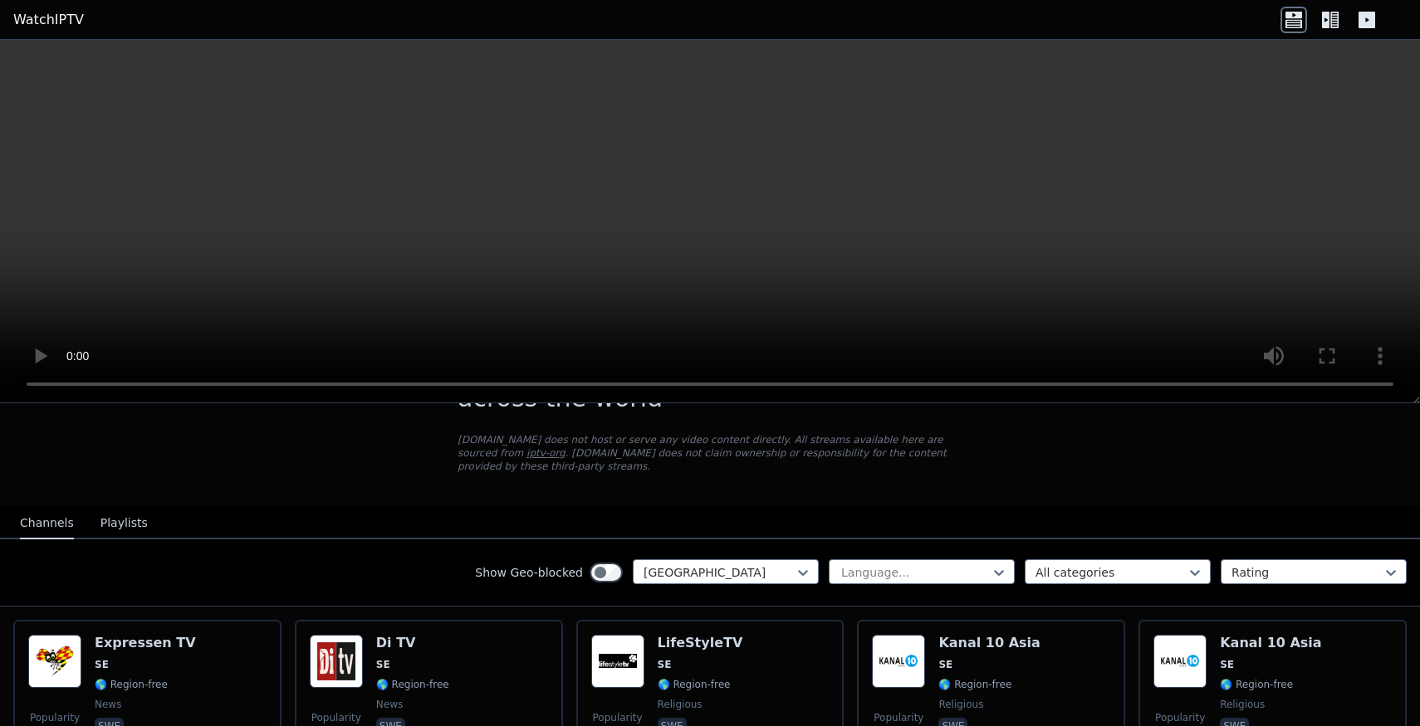
scroll to position [83, 0]
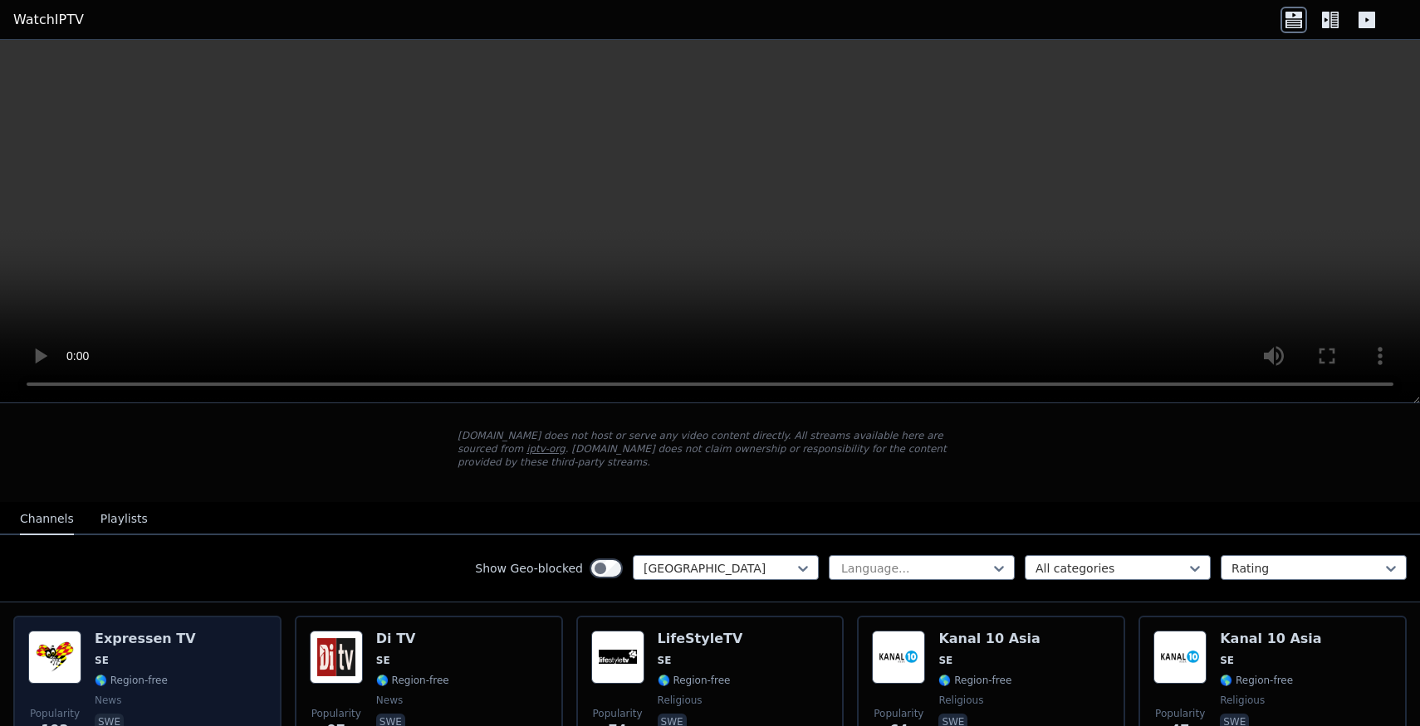
click at [252, 662] on div "Popularity 192 Expressen TV SE 🌎 Region-free news swe" at bounding box center [147, 691] width 238 height 120
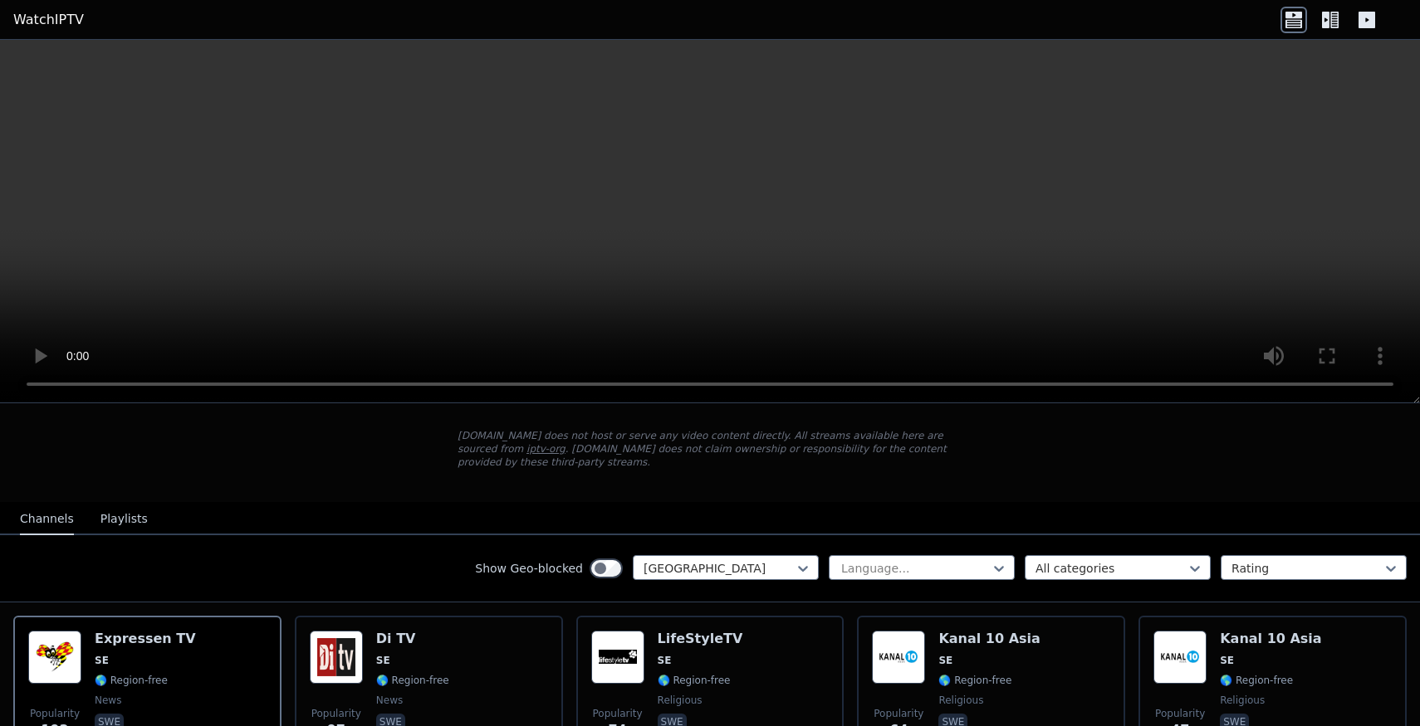
click at [711, 319] on video at bounding box center [710, 222] width 1420 height 364
click at [132, 513] on button "Playlists" at bounding box center [123, 520] width 47 height 32
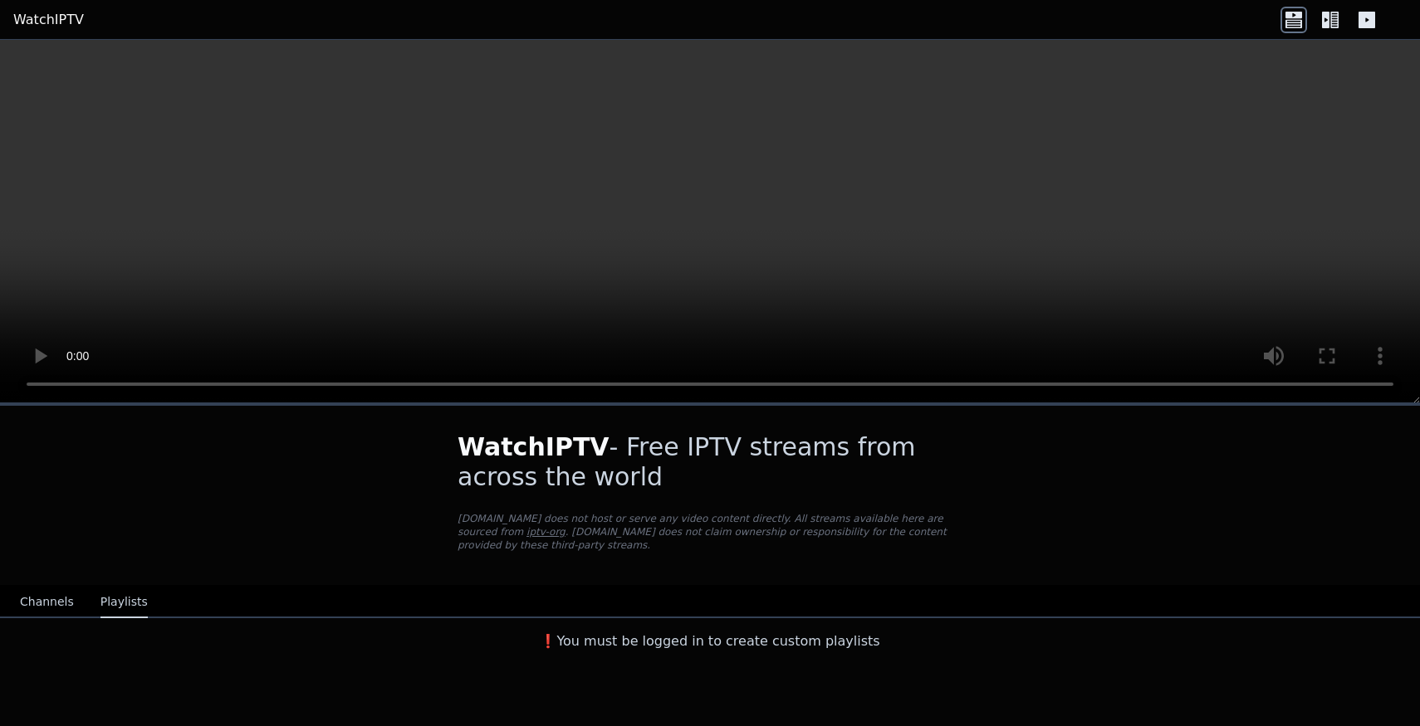
scroll to position [0, 0]
click at [56, 8] on header "WatchIPTV" at bounding box center [710, 20] width 1420 height 40
click at [56, 17] on link "WatchIPTV" at bounding box center [48, 20] width 71 height 20
click at [56, 16] on link "WatchIPTV" at bounding box center [48, 20] width 71 height 20
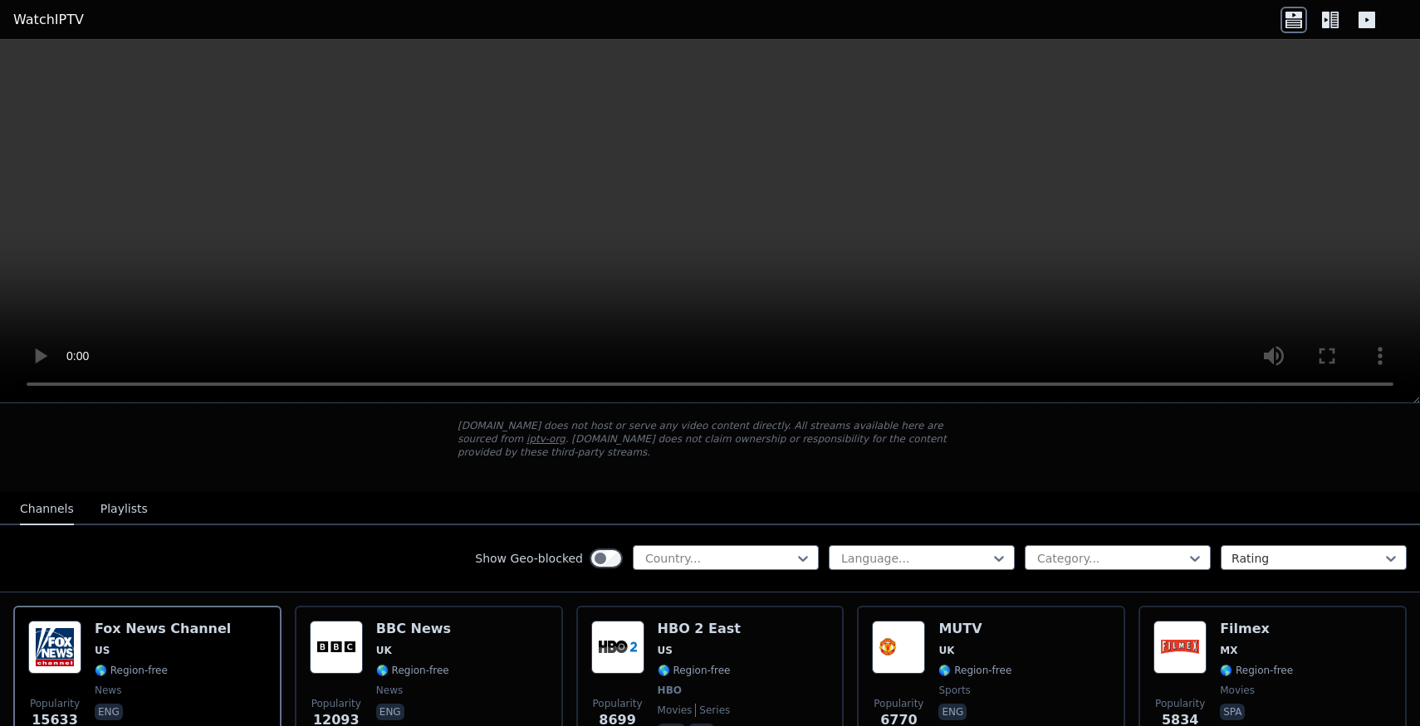
scroll to position [81, 0]
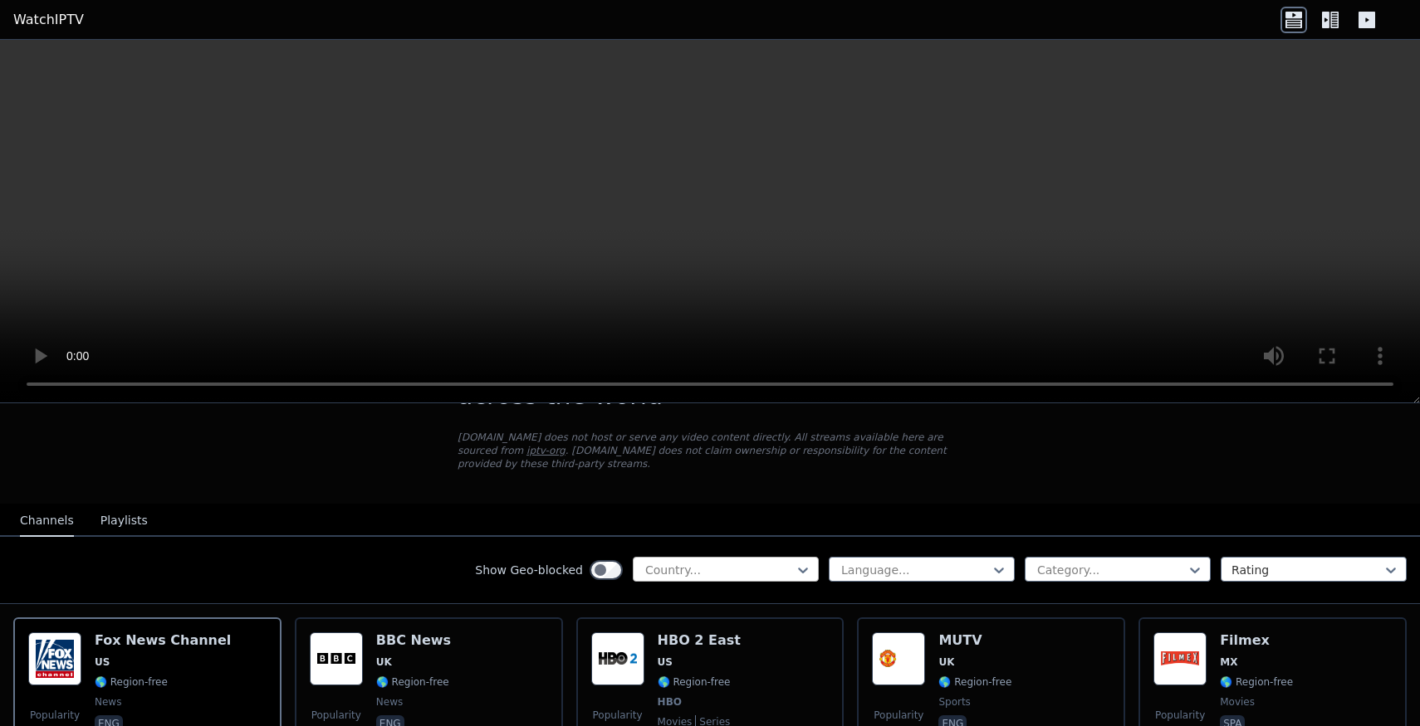
click at [773, 564] on div at bounding box center [718, 570] width 151 height 17
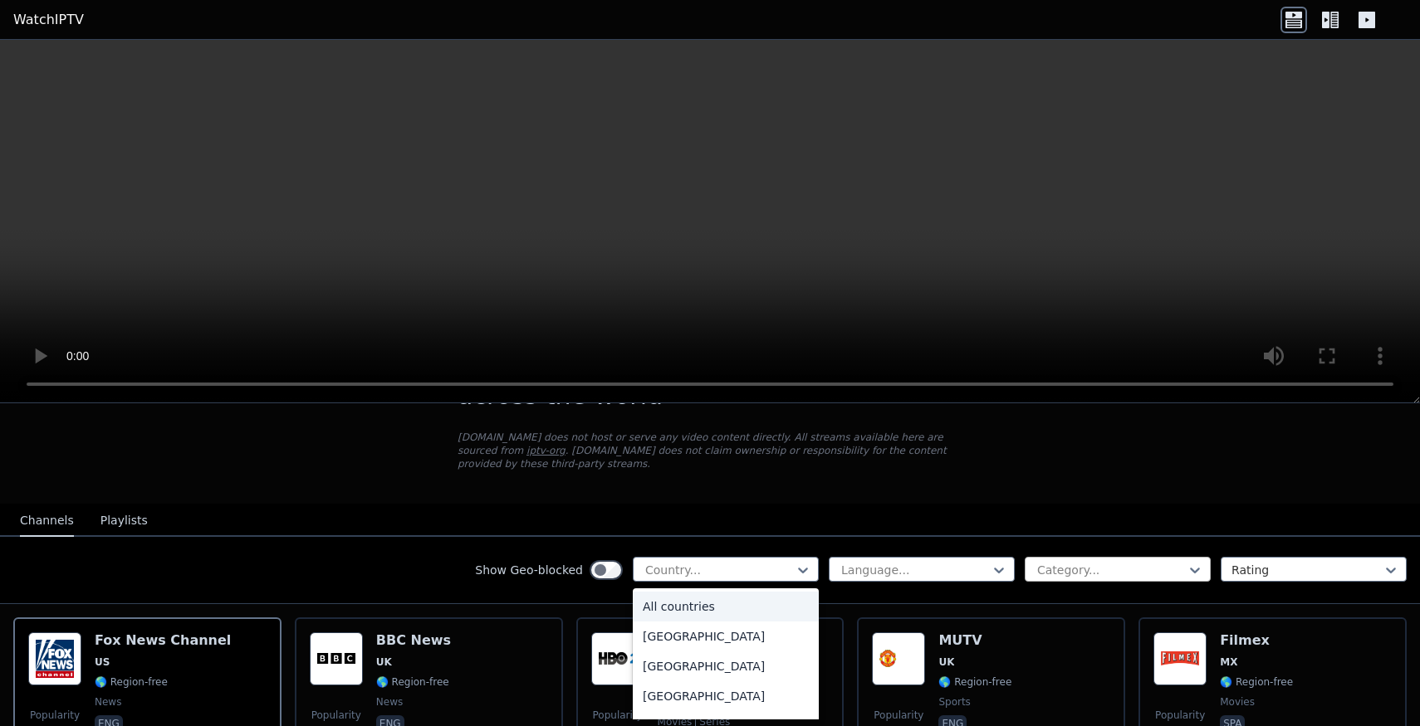
click at [1115, 575] on div at bounding box center [1110, 570] width 151 height 17
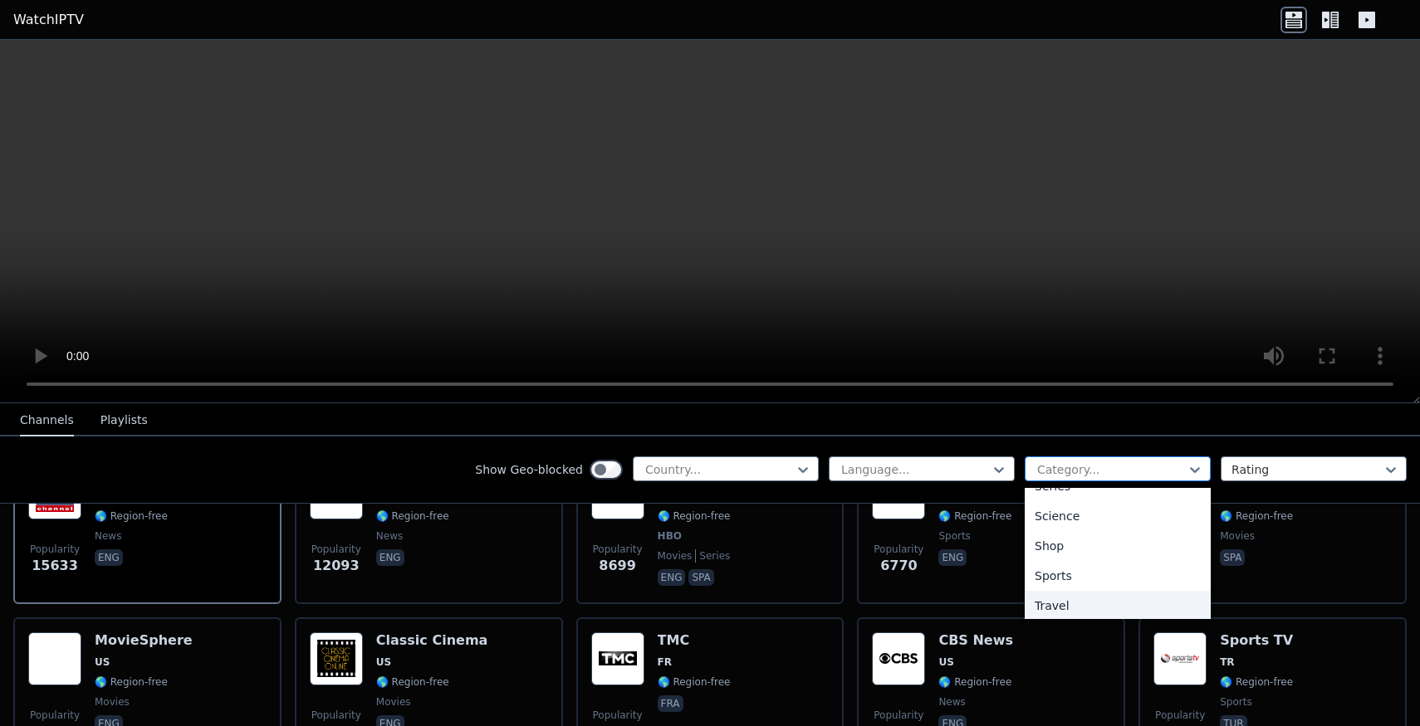
scroll to position [627, 0]
click at [1118, 594] on div "Sports" at bounding box center [1117, 597] width 186 height 30
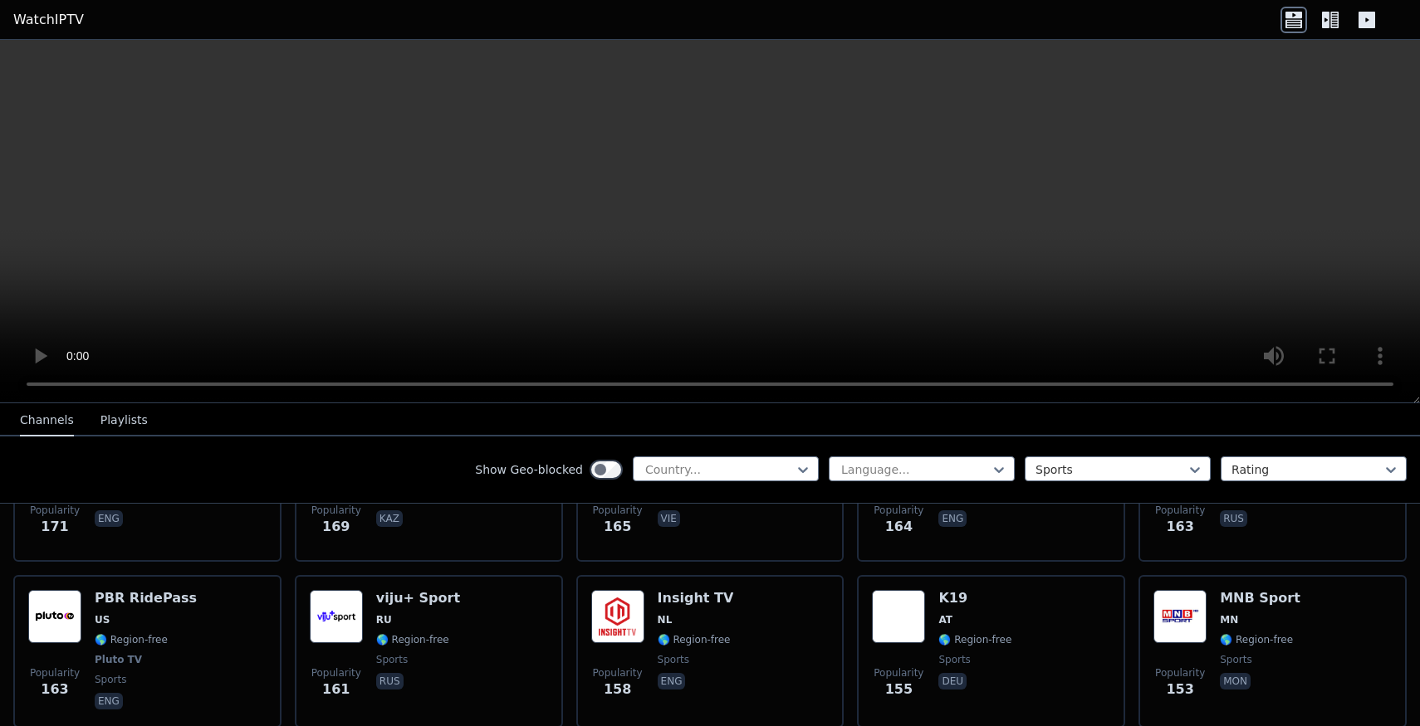
scroll to position [2811, 0]
